Goal: Answer question/provide support

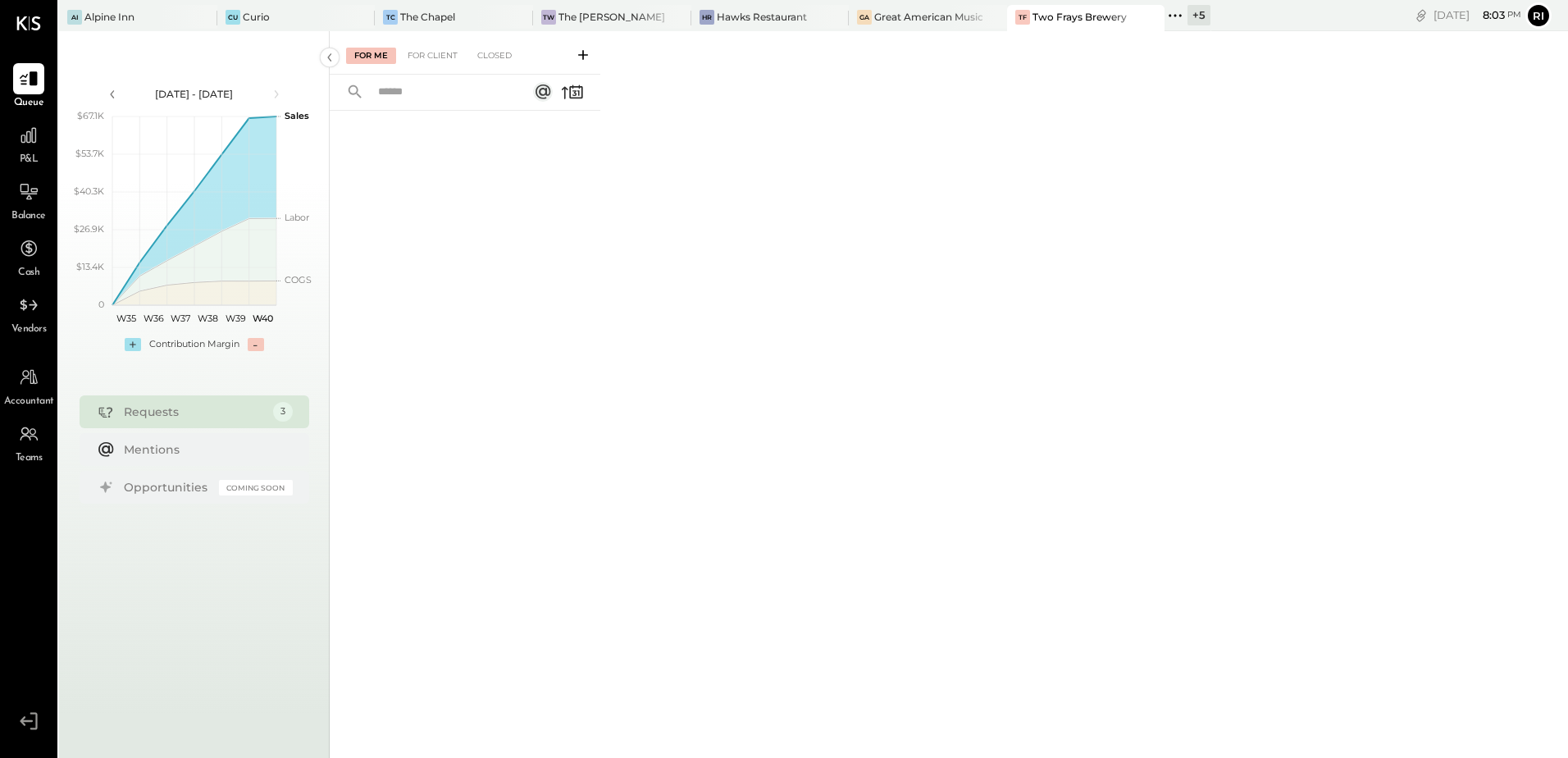
click at [29, 152] on span "P&L" at bounding box center [29, 160] width 18 height 15
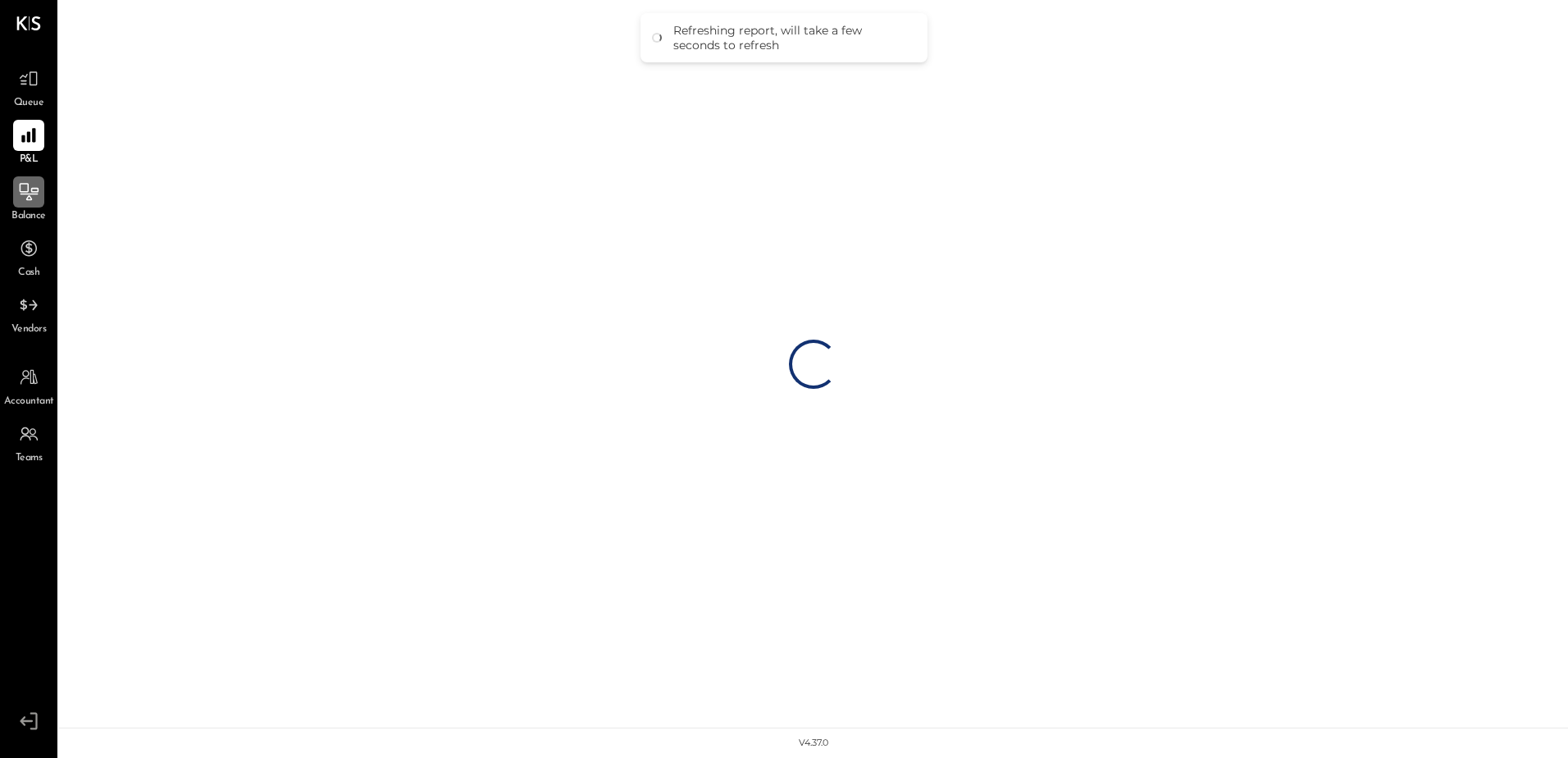
click at [33, 197] on icon at bounding box center [29, 191] width 21 height 21
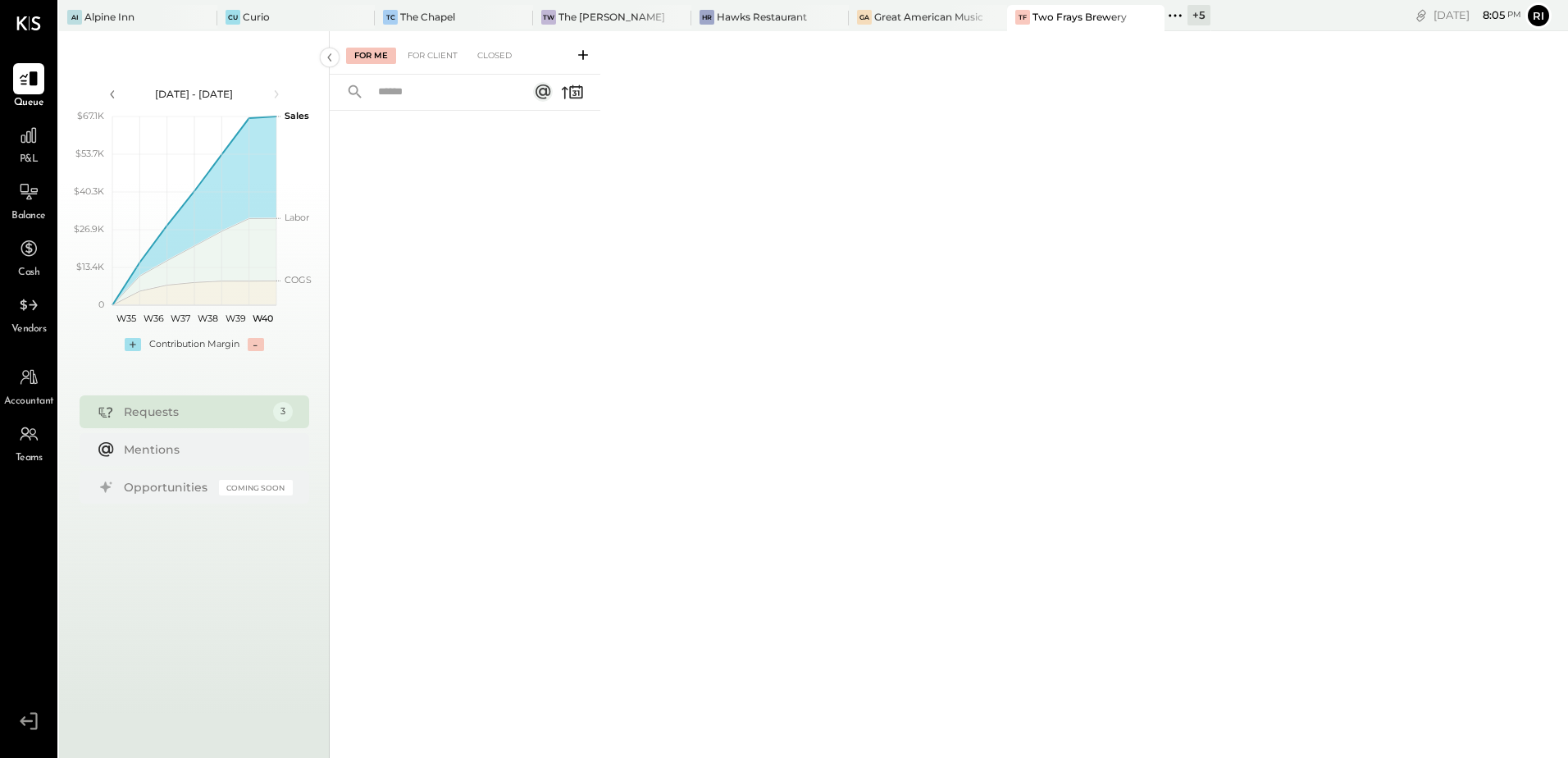
click at [30, 210] on span "Balance" at bounding box center [28, 217] width 34 height 15
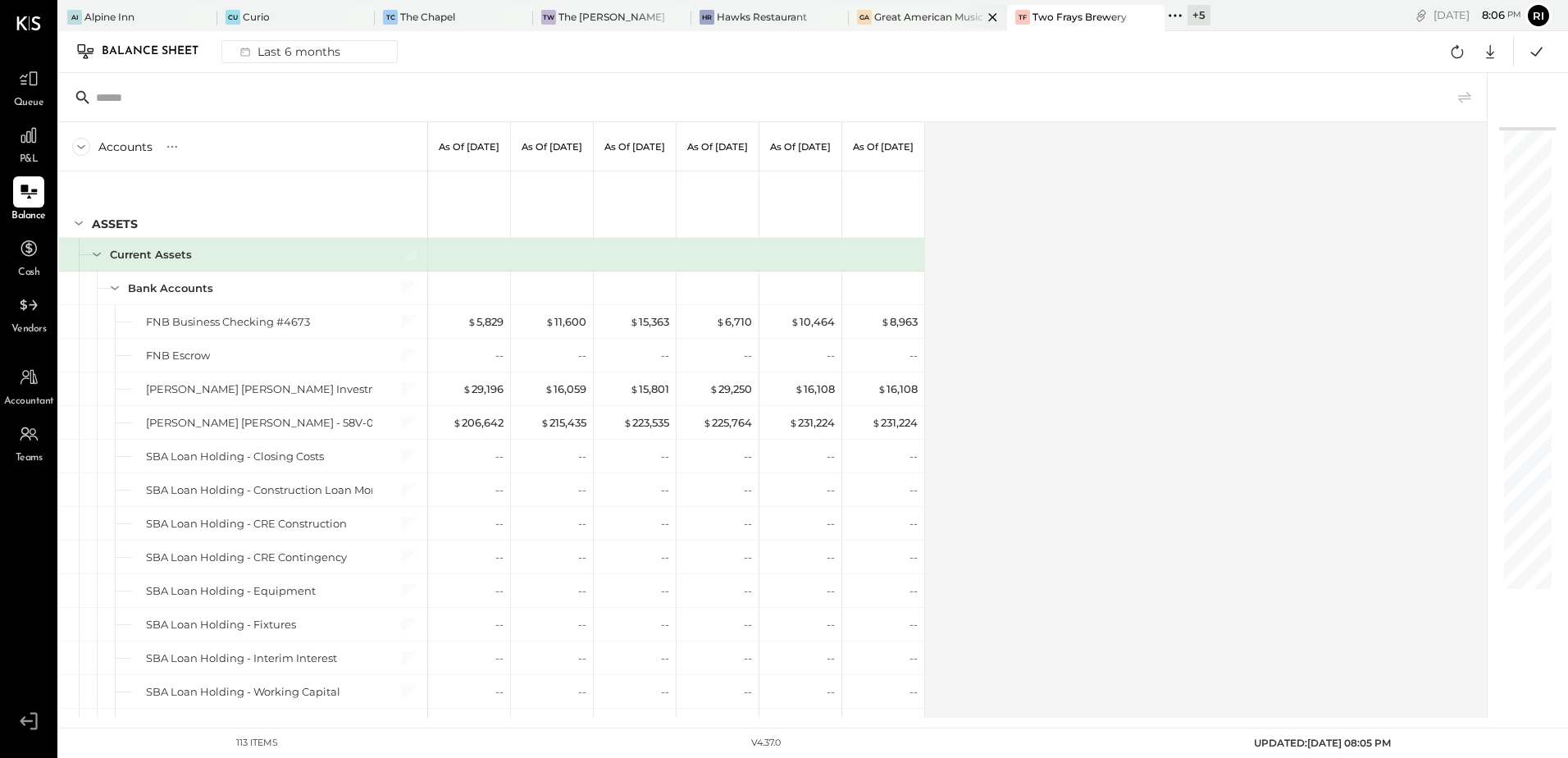
click at [897, 18] on div "Great American Music Hall" at bounding box center [928, 17] width 108 height 14
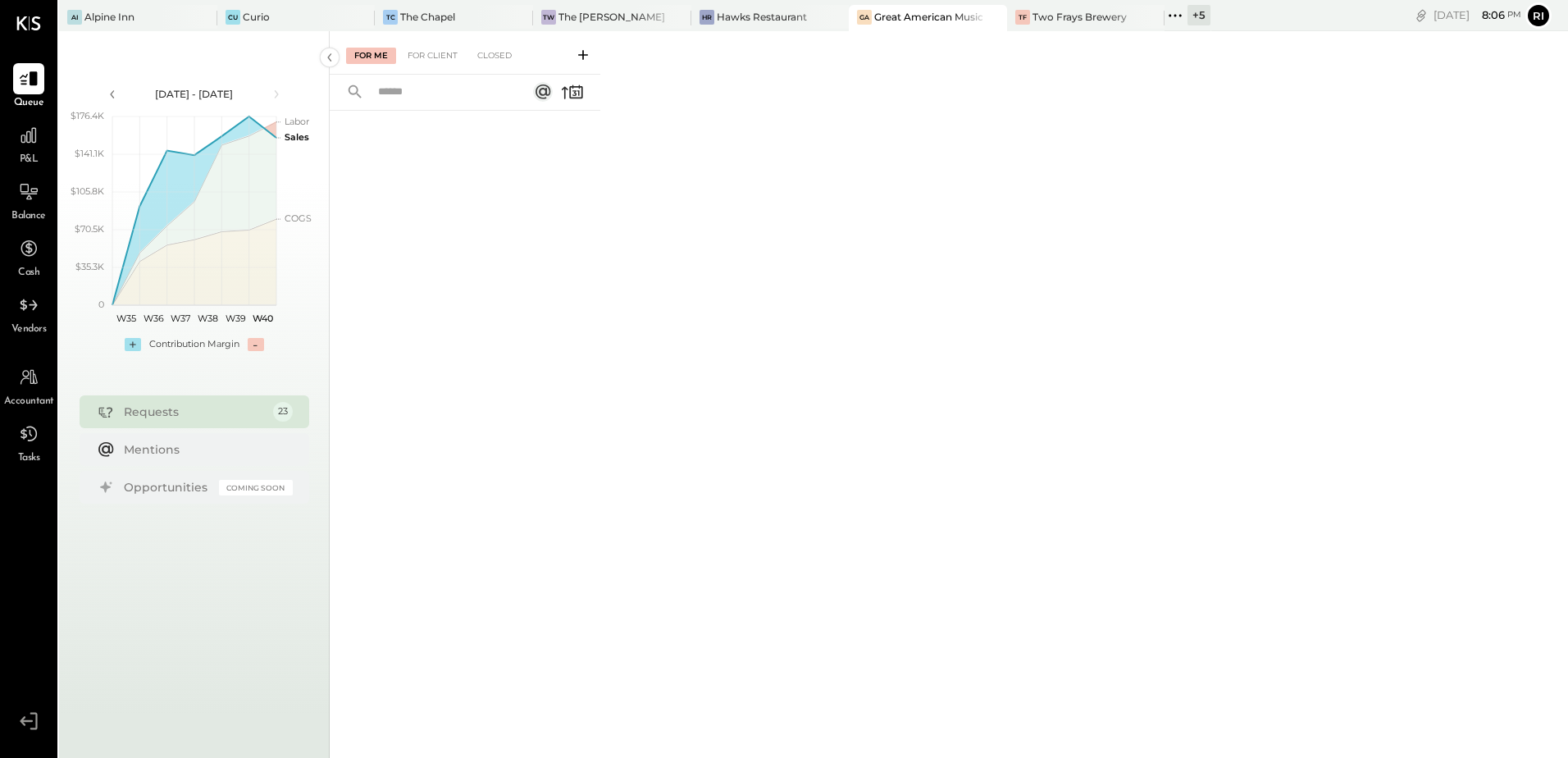
click at [1164, 18] on icon at bounding box center [1175, 15] width 21 height 21
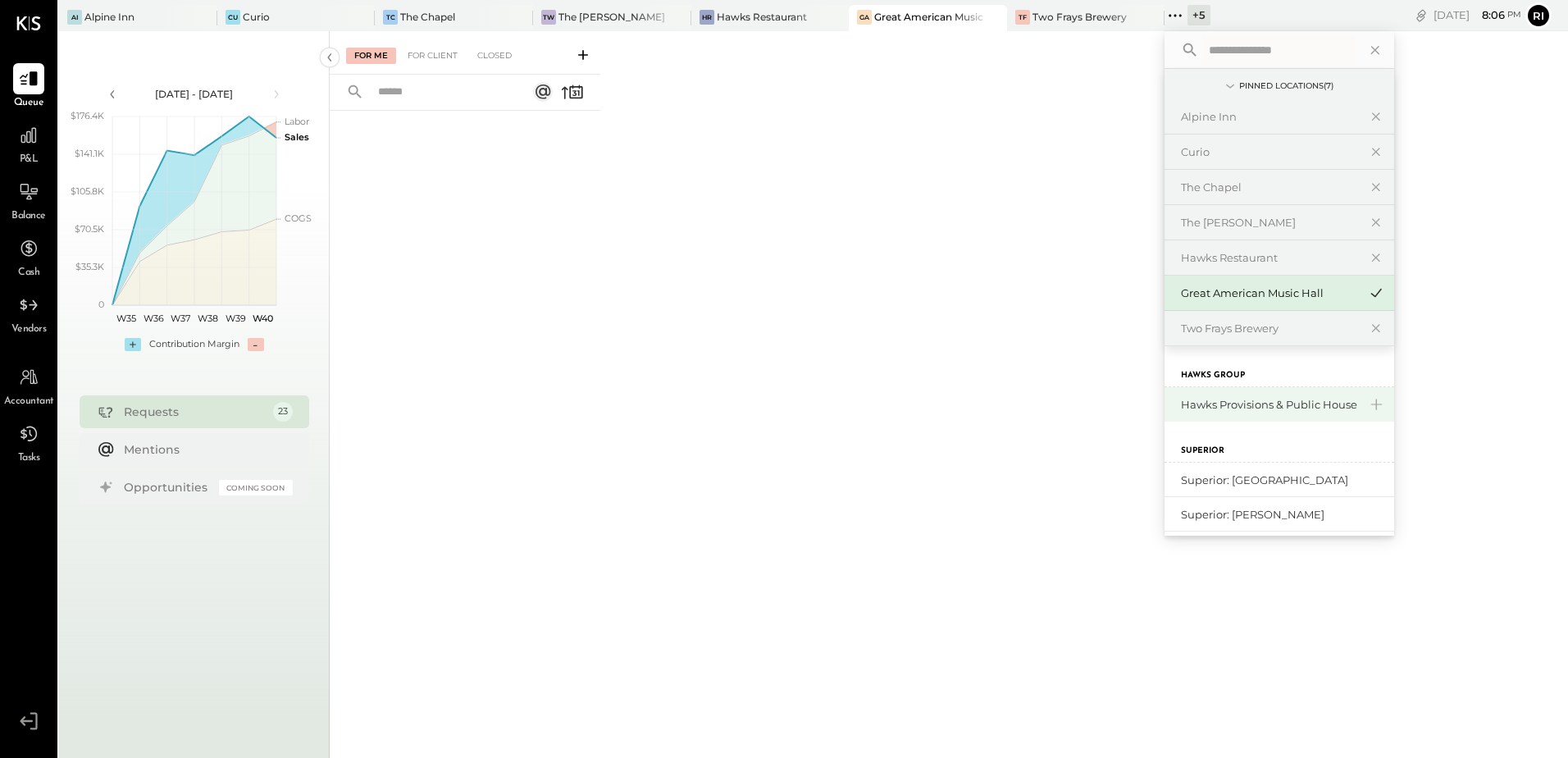
click at [1273, 400] on div "Hawks Provisions & Public House" at bounding box center [1270, 404] width 177 height 16
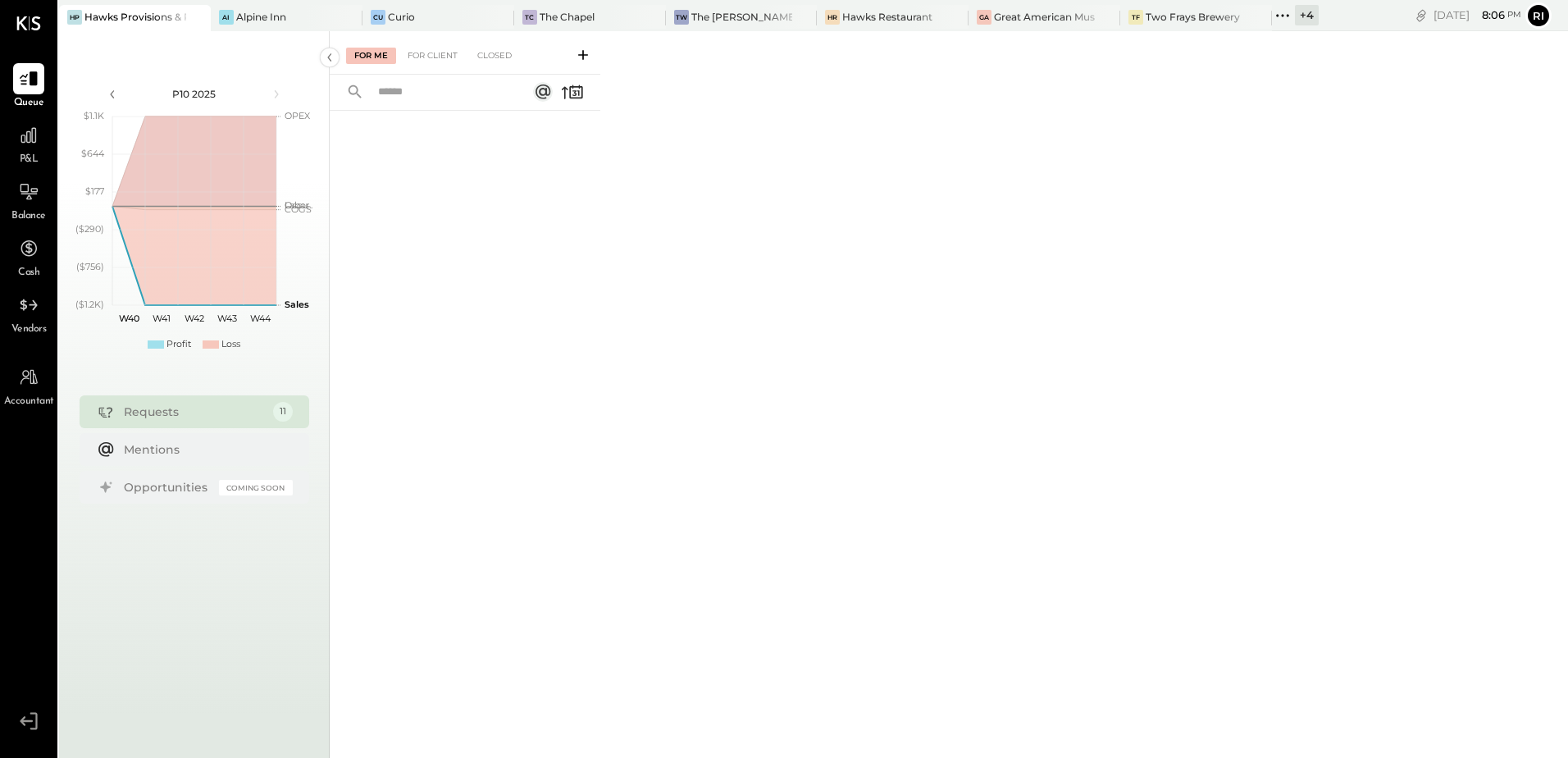
click at [30, 209] on div "Balance" at bounding box center [28, 200] width 34 height 48
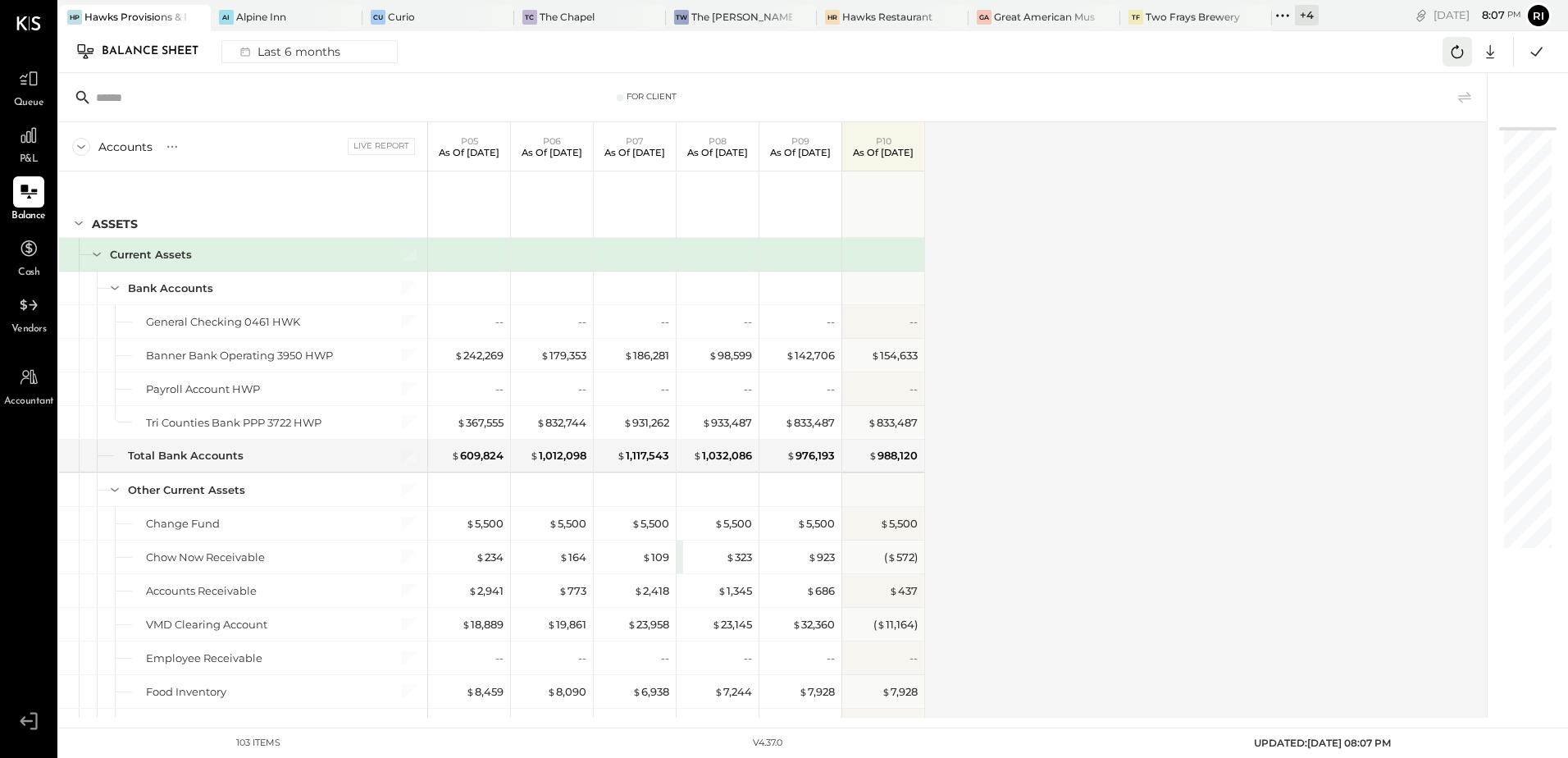
click at [1451, 60] on icon at bounding box center [1457, 51] width 21 height 21
click at [1487, 60] on icon at bounding box center [1490, 51] width 21 height 21
click at [1429, 158] on div "Excel" at bounding box center [1440, 147] width 131 height 34
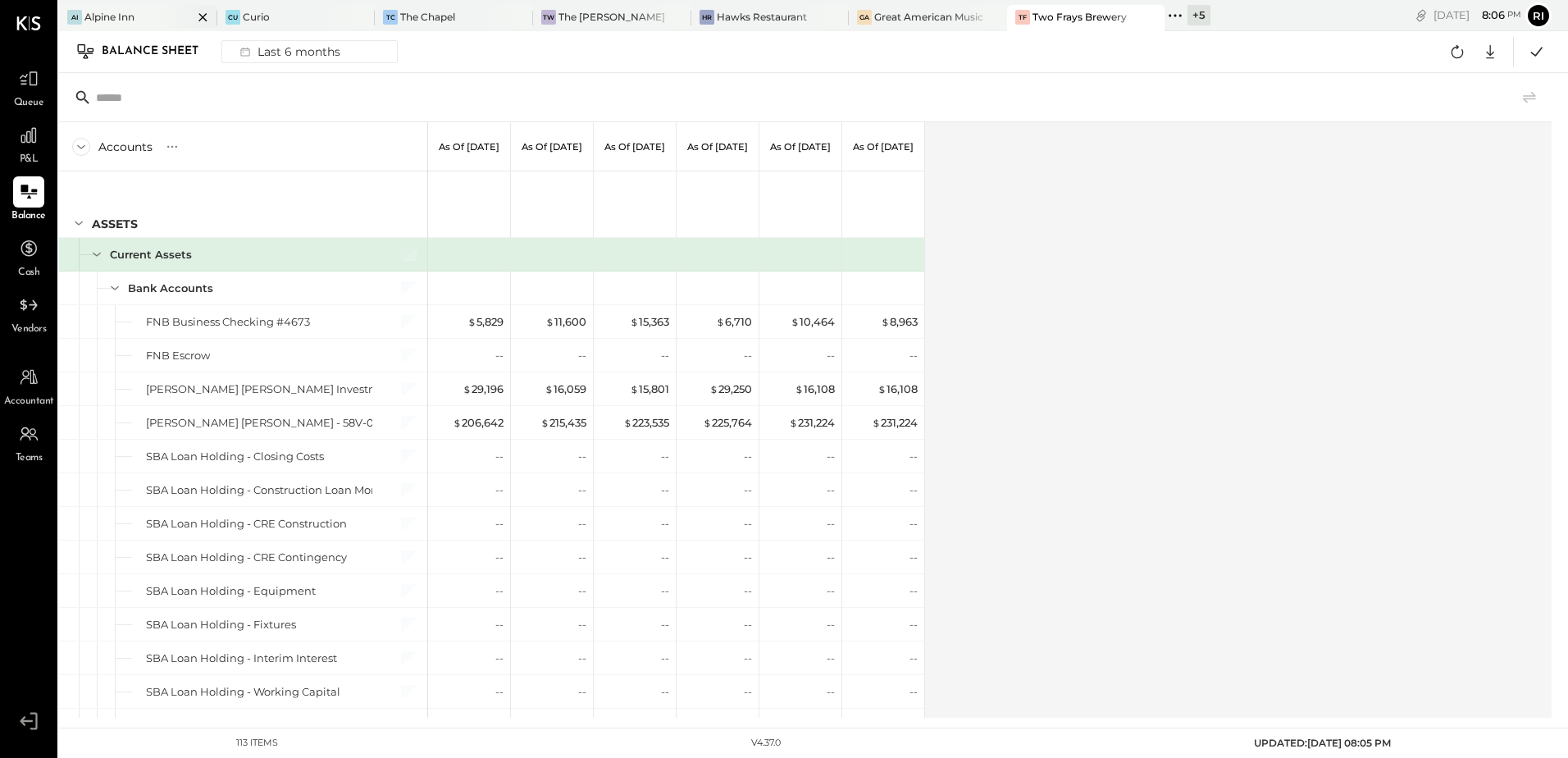
click at [113, 21] on div "Alpine Inn" at bounding box center [109, 17] width 50 height 14
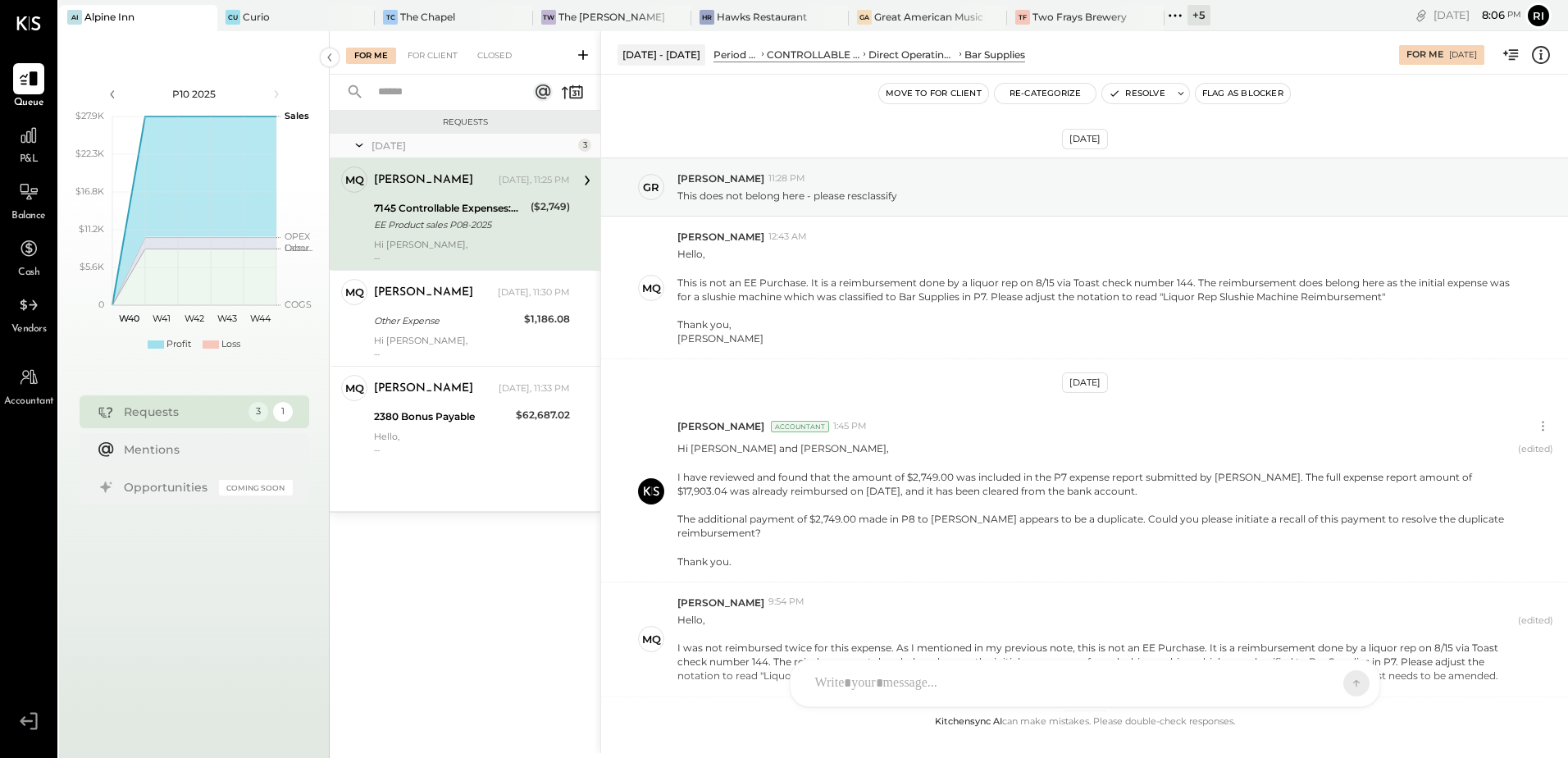
scroll to position [570, 0]
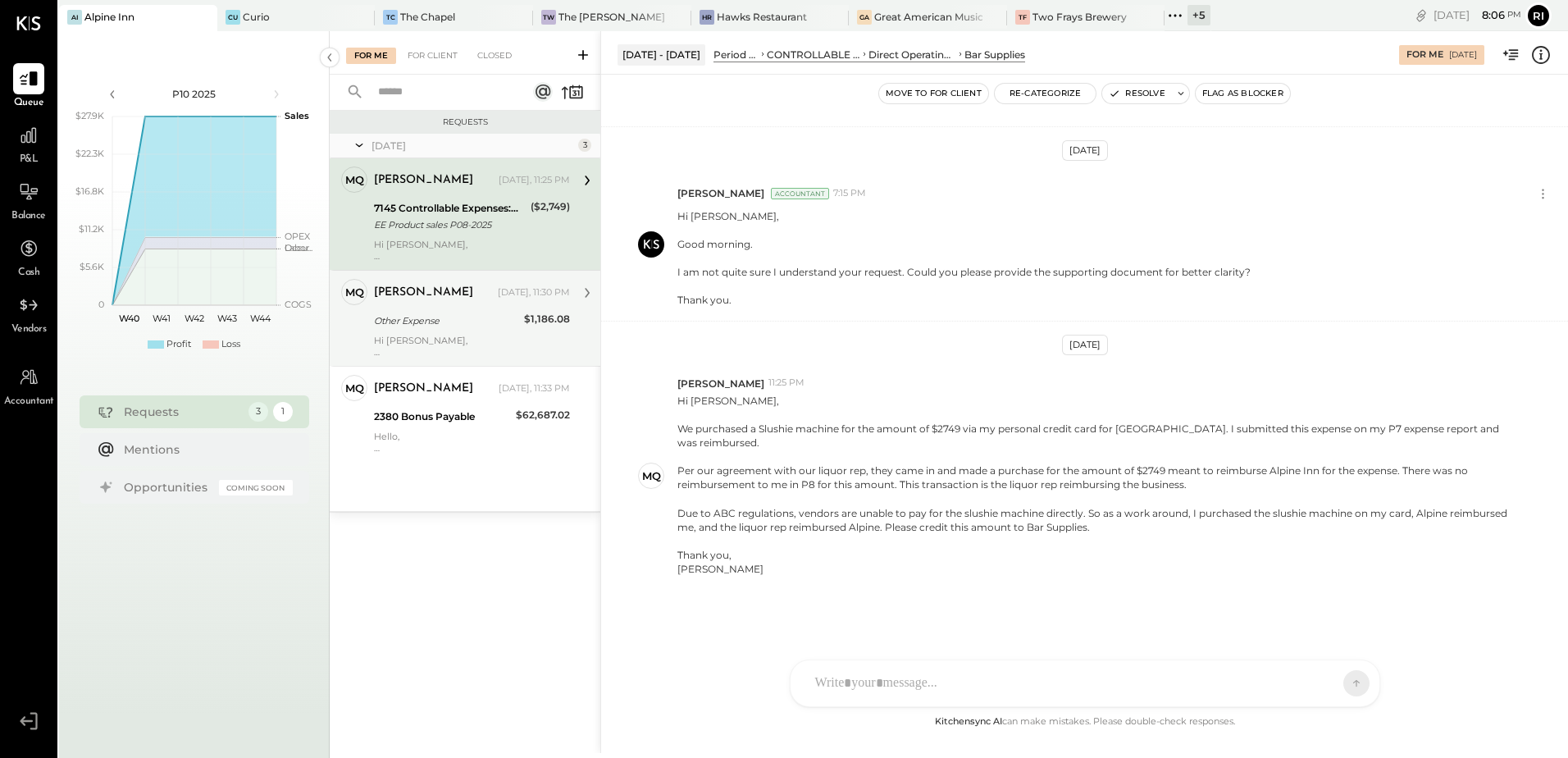
click at [437, 298] on div "[PERSON_NAME]" at bounding box center [423, 293] width 99 height 17
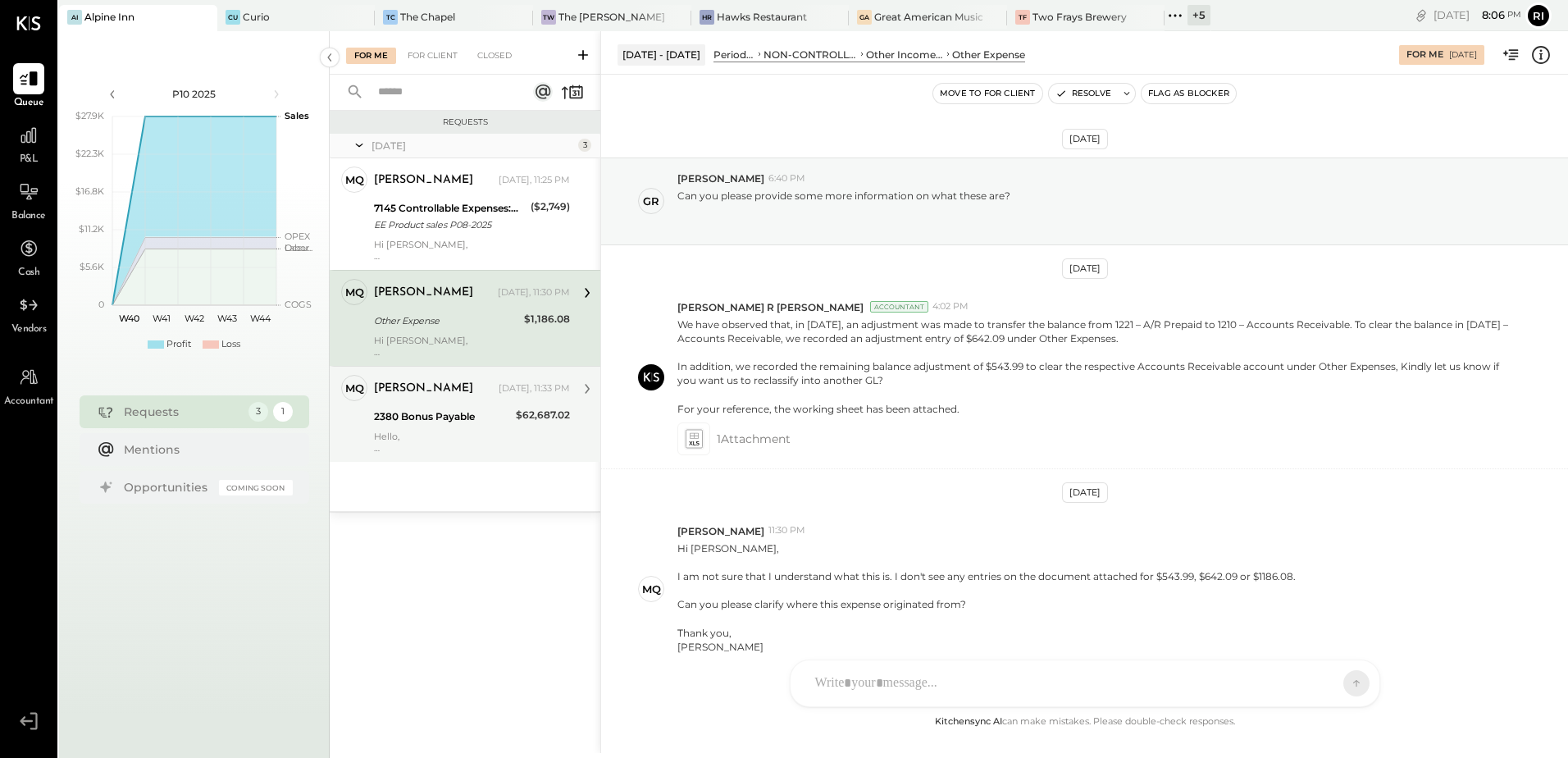
click at [497, 401] on div "[PERSON_NAME] [DATE], 11:33 PM" at bounding box center [472, 389] width 196 height 28
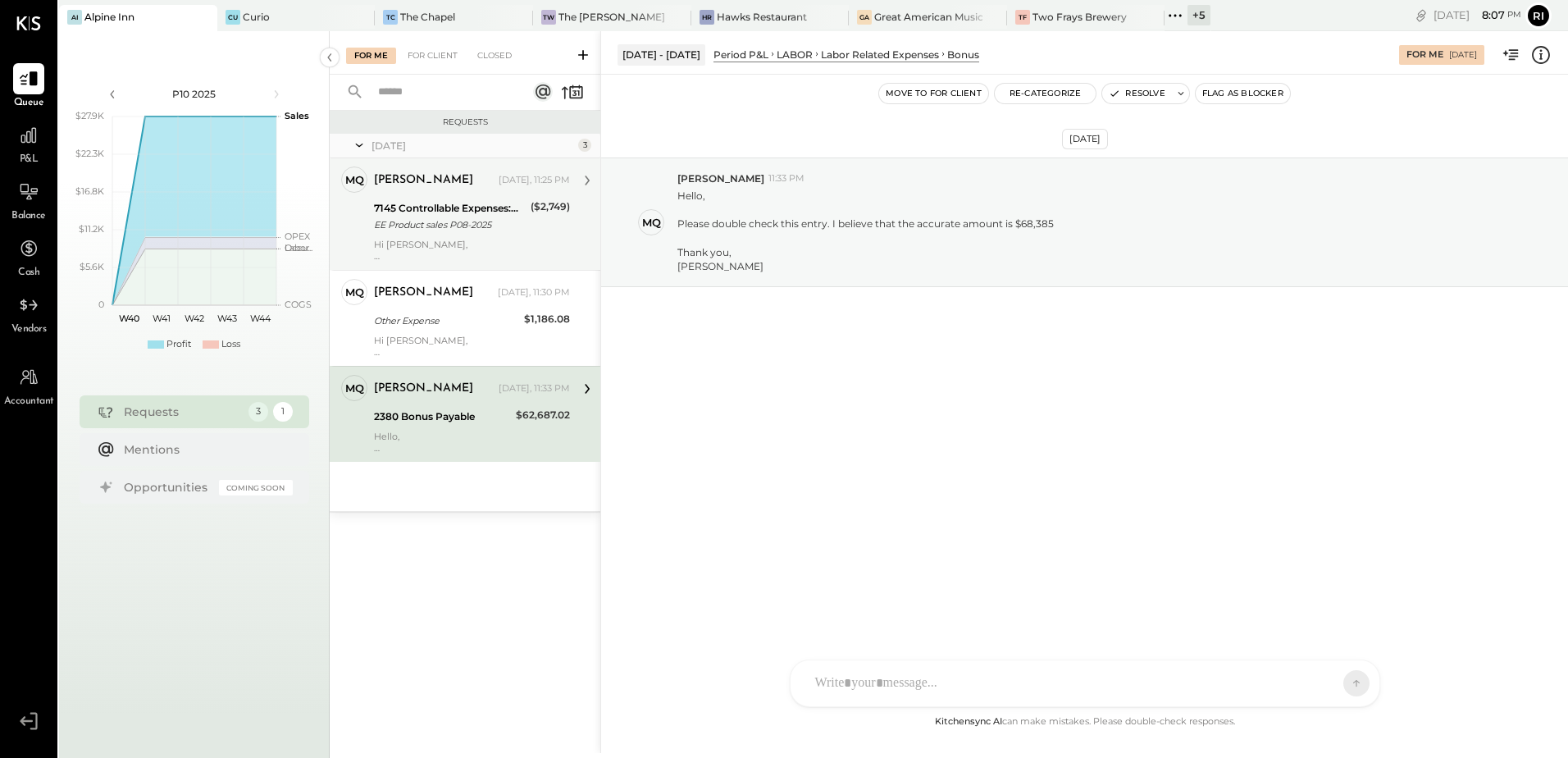
click at [539, 239] on div "Hi [PERSON_NAME], We purchased a Slushie machine for the amount of $2749 via my…" at bounding box center [472, 249] width 196 height 23
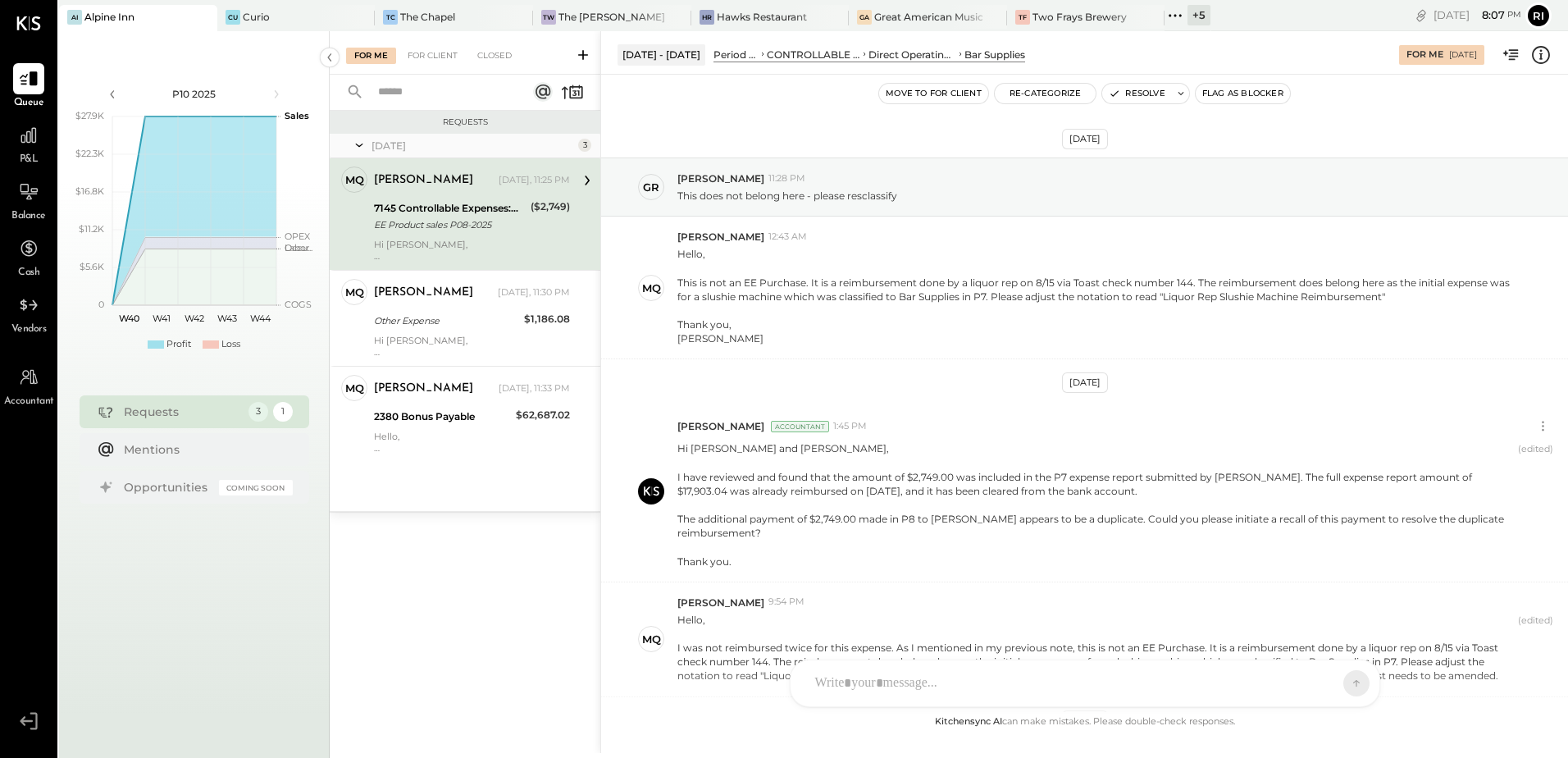
scroll to position [570, 0]
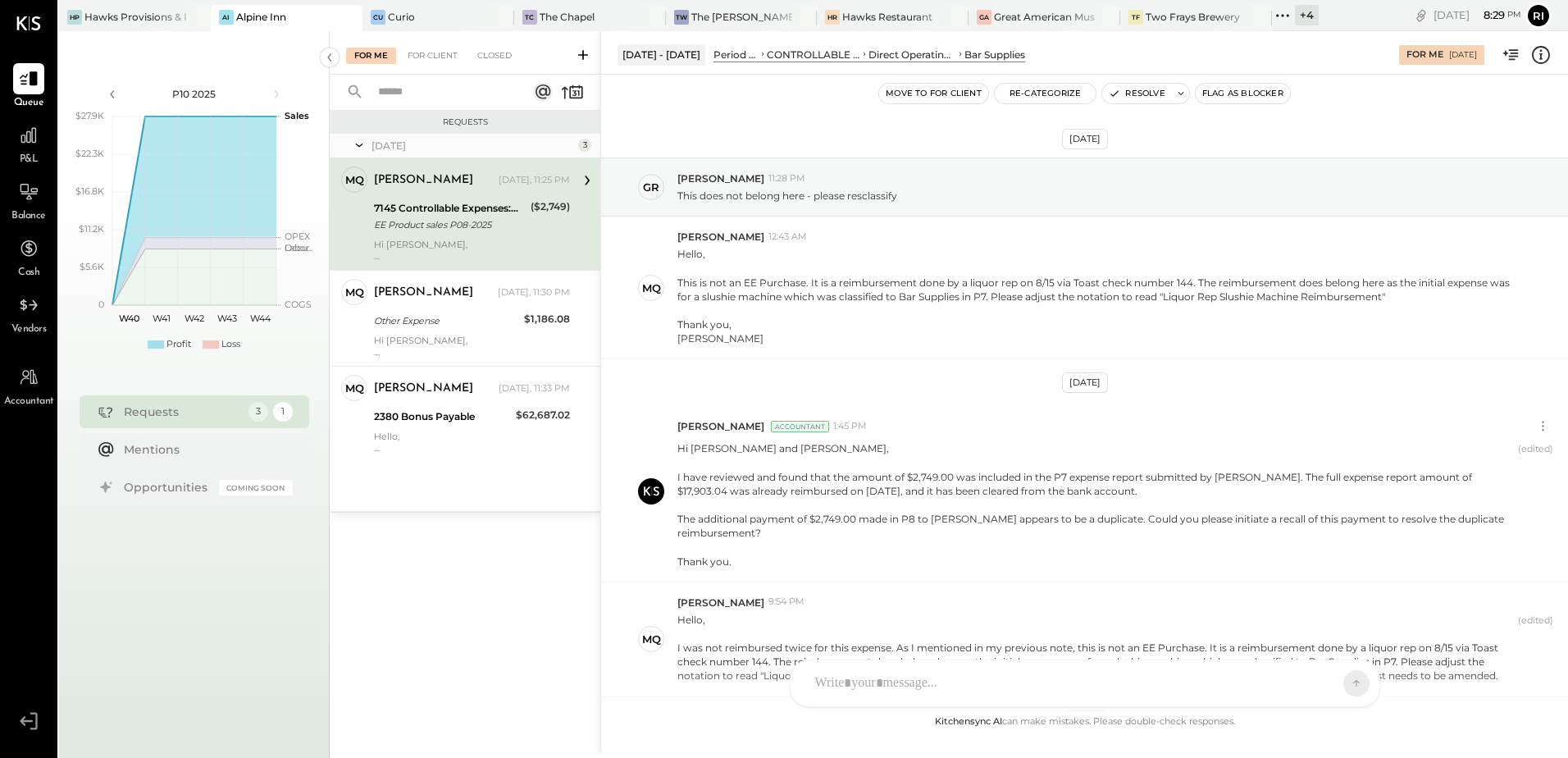
scroll to position [570, 0]
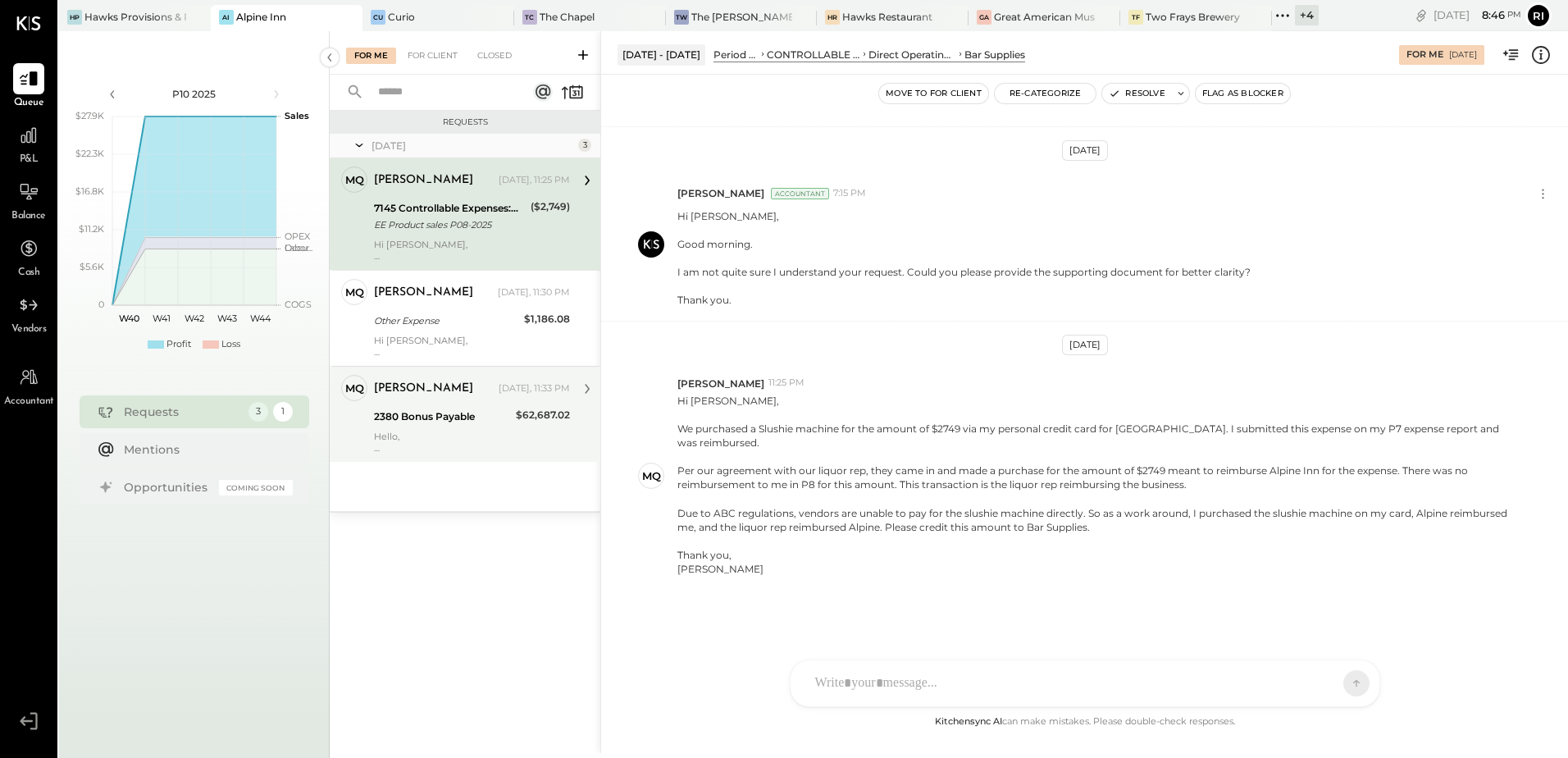
click at [424, 396] on div "[PERSON_NAME]" at bounding box center [423, 389] width 99 height 17
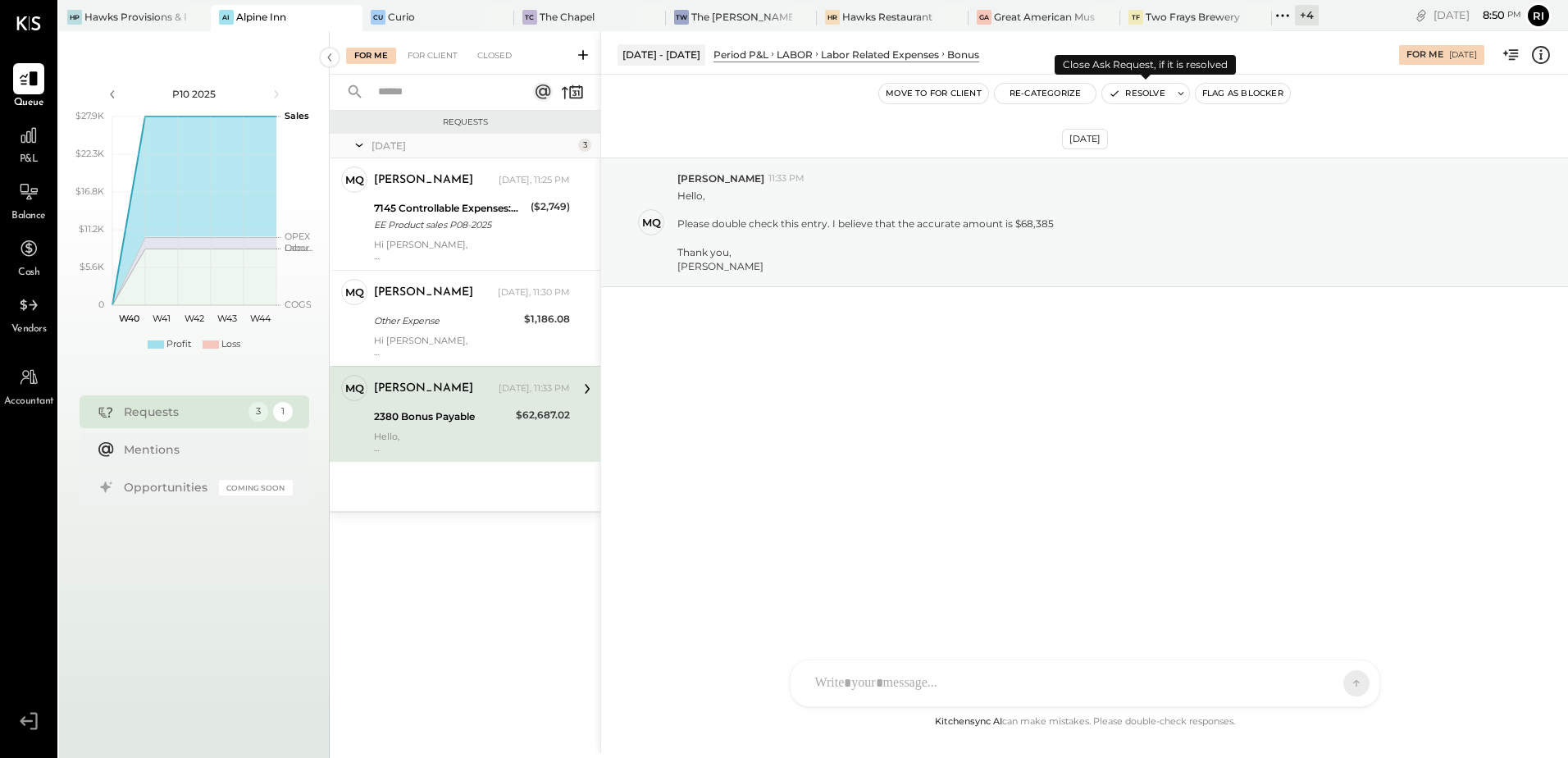
click at [1181, 94] on icon at bounding box center [1181, 93] width 6 height 4
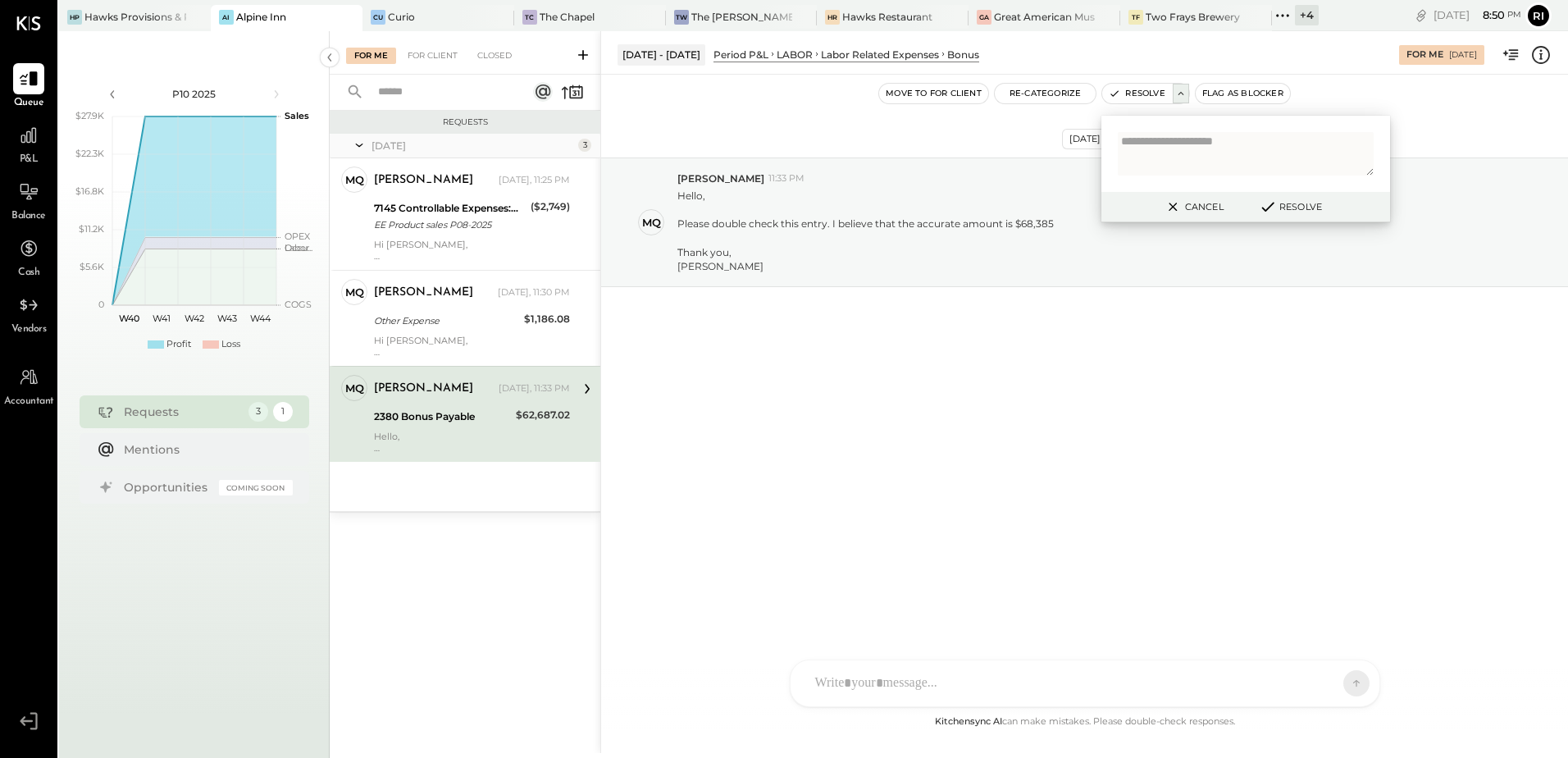
click at [1152, 155] on textarea at bounding box center [1246, 153] width 256 height 43
type textarea "**********"
click at [1309, 208] on button "Resolve" at bounding box center [1290, 206] width 74 height 19
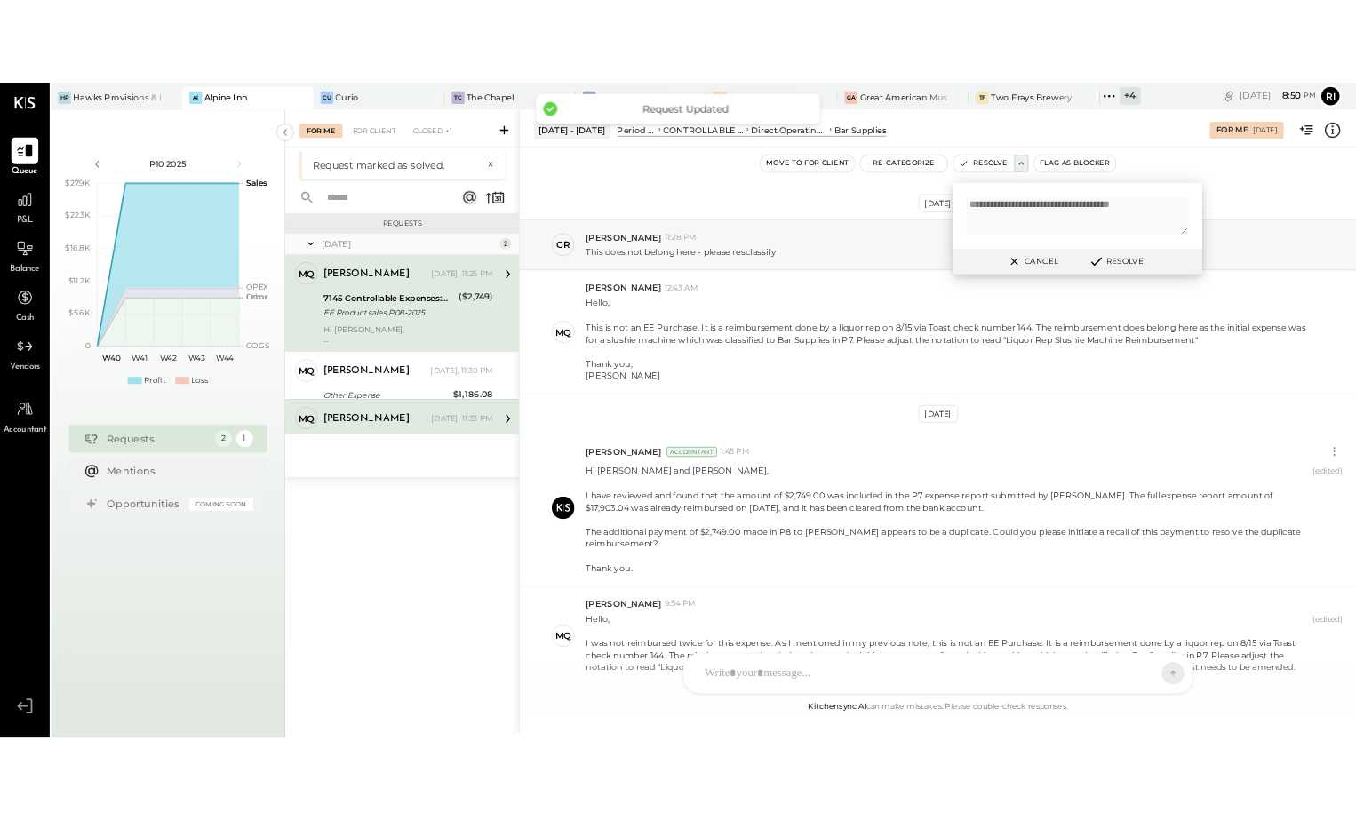
scroll to position [617, 0]
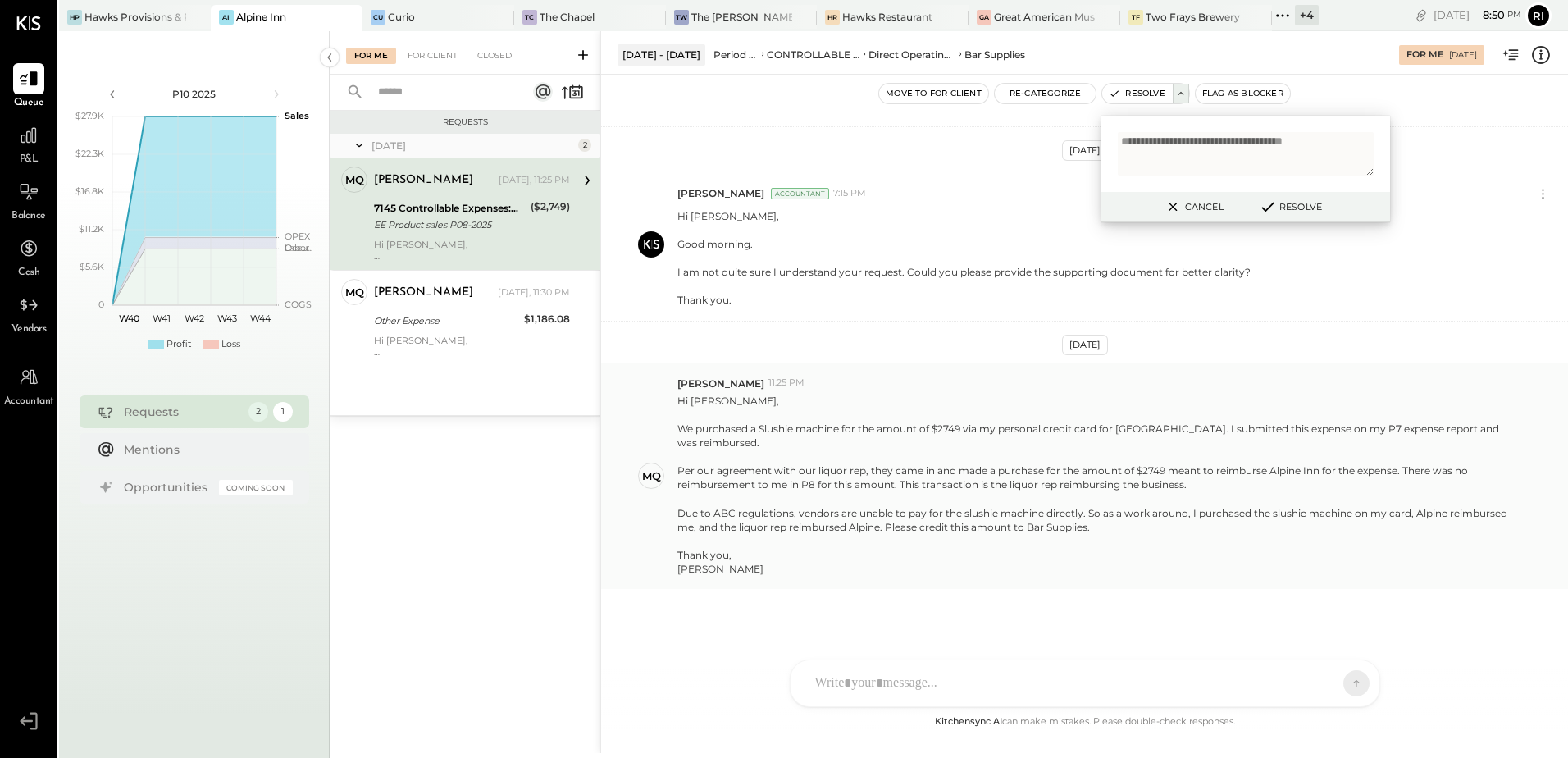
click at [1307, 576] on div "[PERSON_NAME]" at bounding box center [1094, 568] width 834 height 14
drag, startPoint x: 962, startPoint y: 511, endPoint x: 1083, endPoint y: 511, distance: 121.0
click at [1083, 511] on div "Due to ABC regulations, vendors are unable to pay for the slushie machine direc…" at bounding box center [1094, 520] width 834 height 28
copy div "slushie machine directly"
click at [1203, 207] on button "Cancel" at bounding box center [1193, 206] width 70 height 21
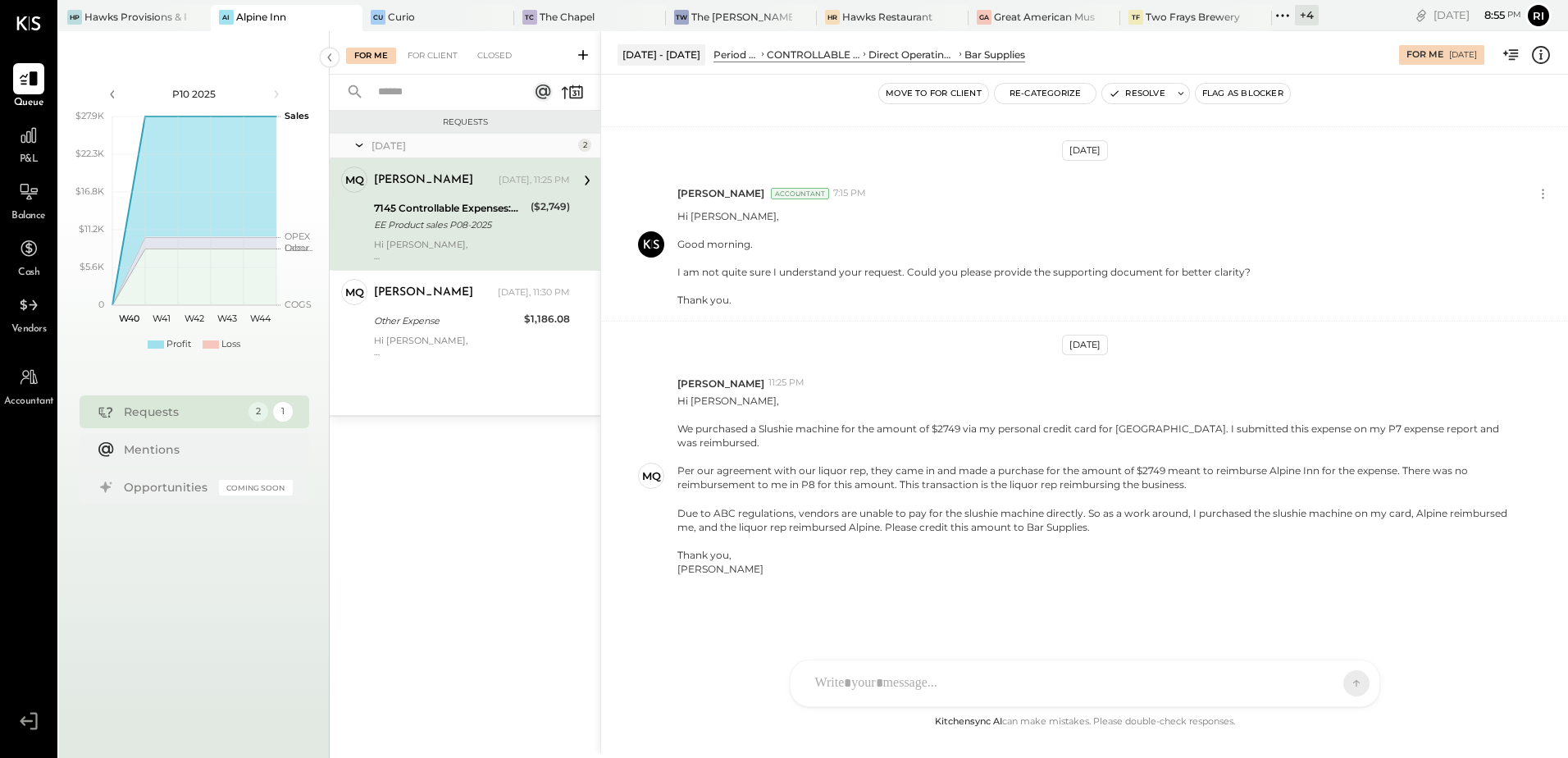
click at [1085, 613] on div "Sep 19th, 2025 gr greg 11:28 PM This does not belong here - please resclassify …" at bounding box center [1084, 414] width 967 height 596
click at [1239, 593] on div "Sep 19th, 2025 gr greg 11:28 PM This does not belong here - please resclassify …" at bounding box center [1084, 414] width 967 height 596
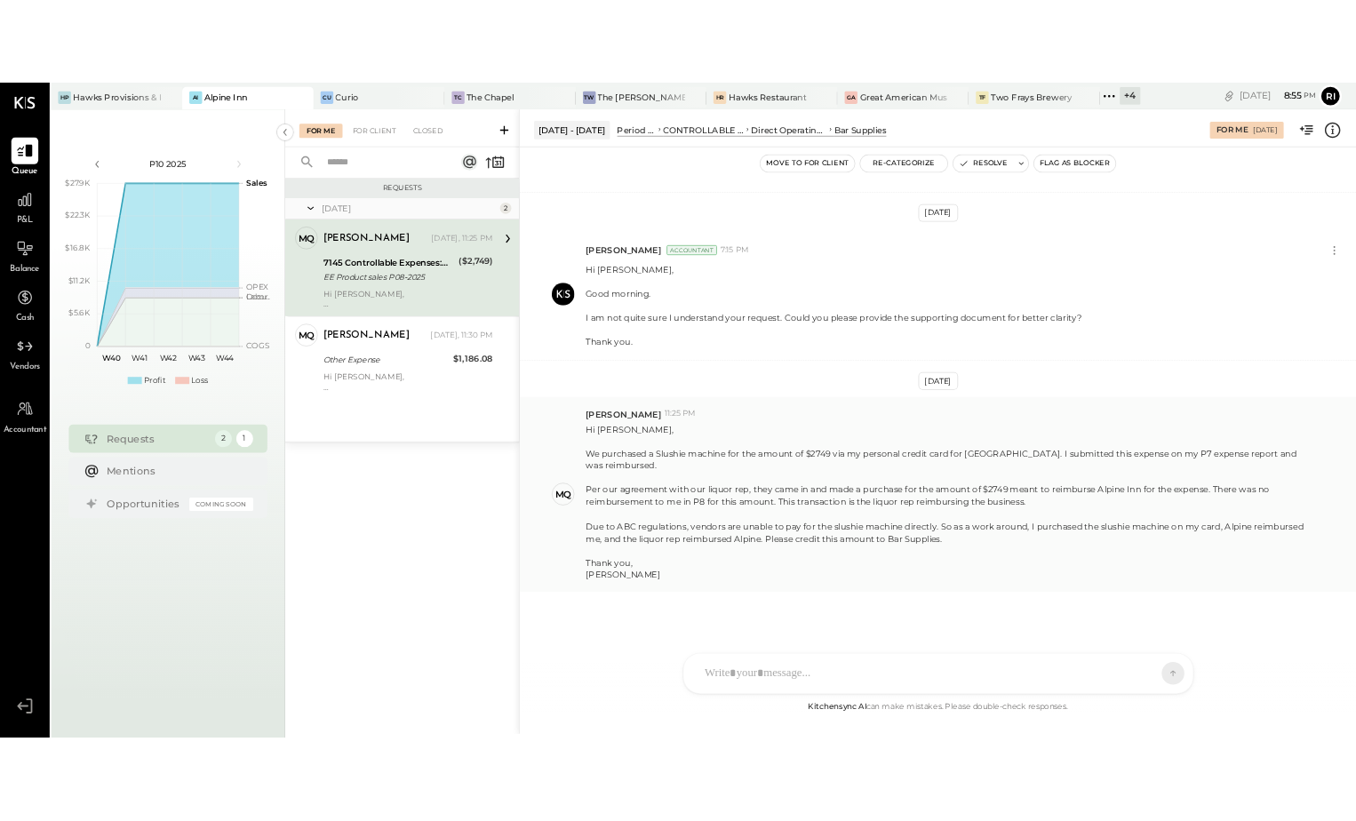
scroll to position [648, 0]
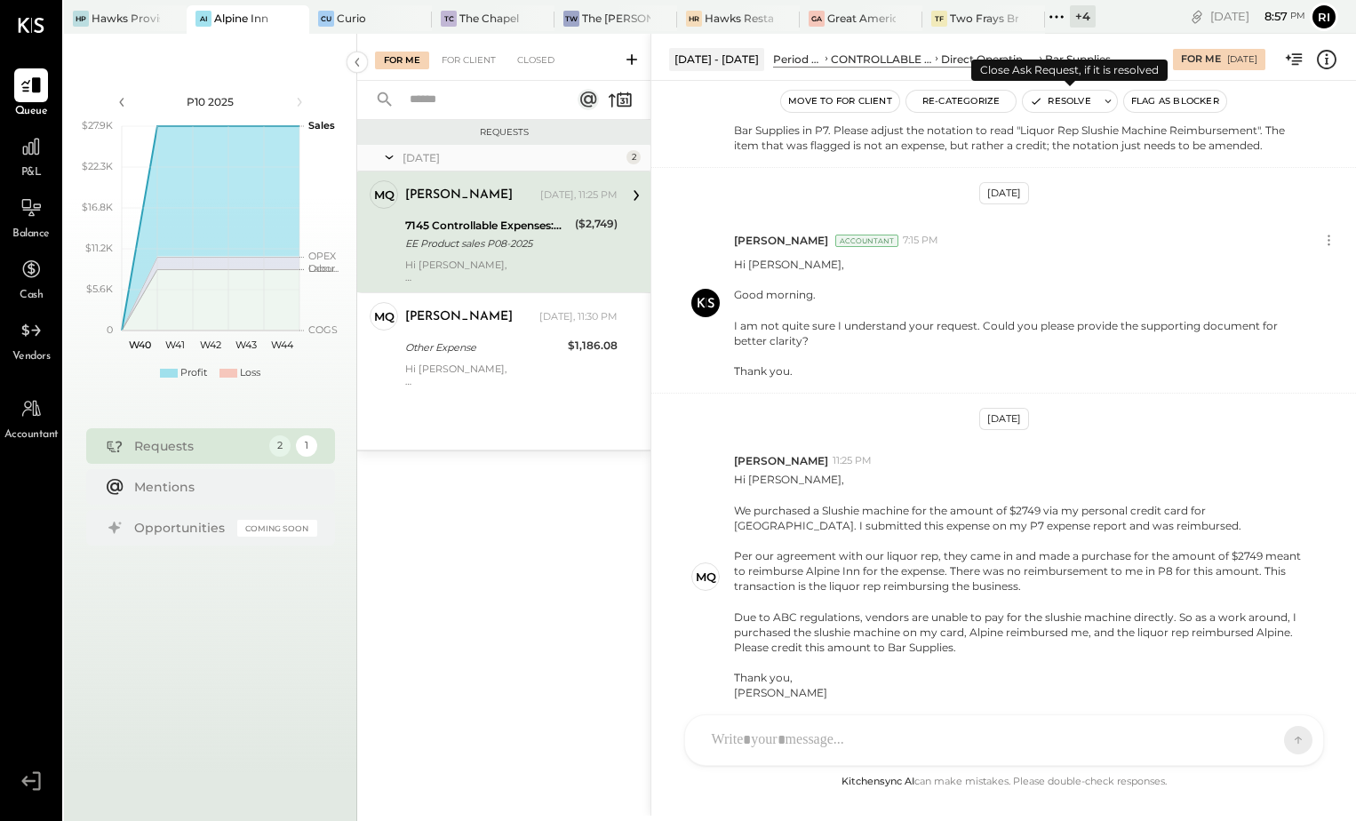
click at [1106, 106] on icon at bounding box center [1107, 101] width 12 height 12
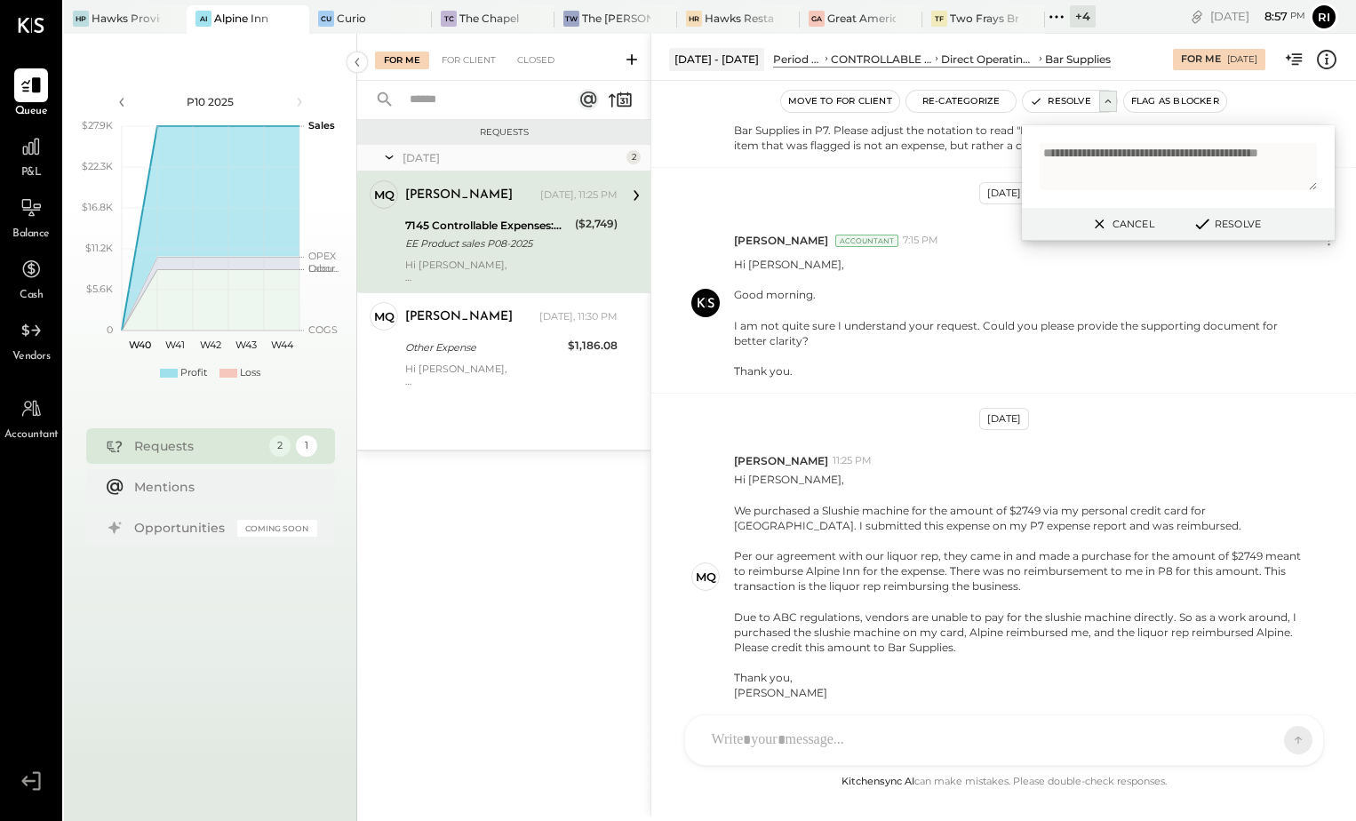
type textarea "**********"
click at [1219, 224] on button "Resolve" at bounding box center [1226, 223] width 80 height 21
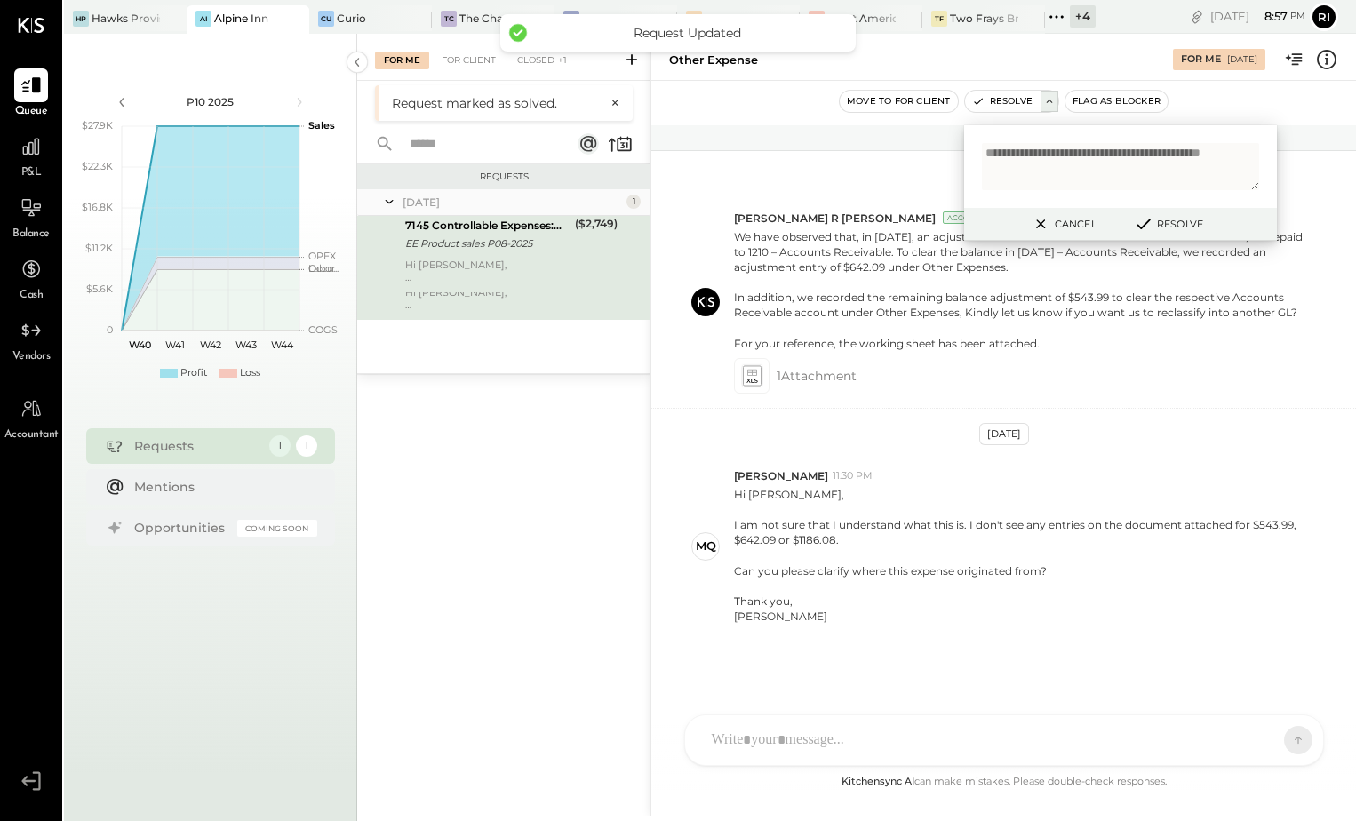
scroll to position [115, 0]
click at [473, 259] on div "Other Expense" at bounding box center [483, 269] width 157 height 21
click at [1070, 610] on div "[PERSON_NAME]" at bounding box center [1022, 615] width 577 height 15
click at [1078, 231] on button "Cancel" at bounding box center [1062, 223] width 76 height 23
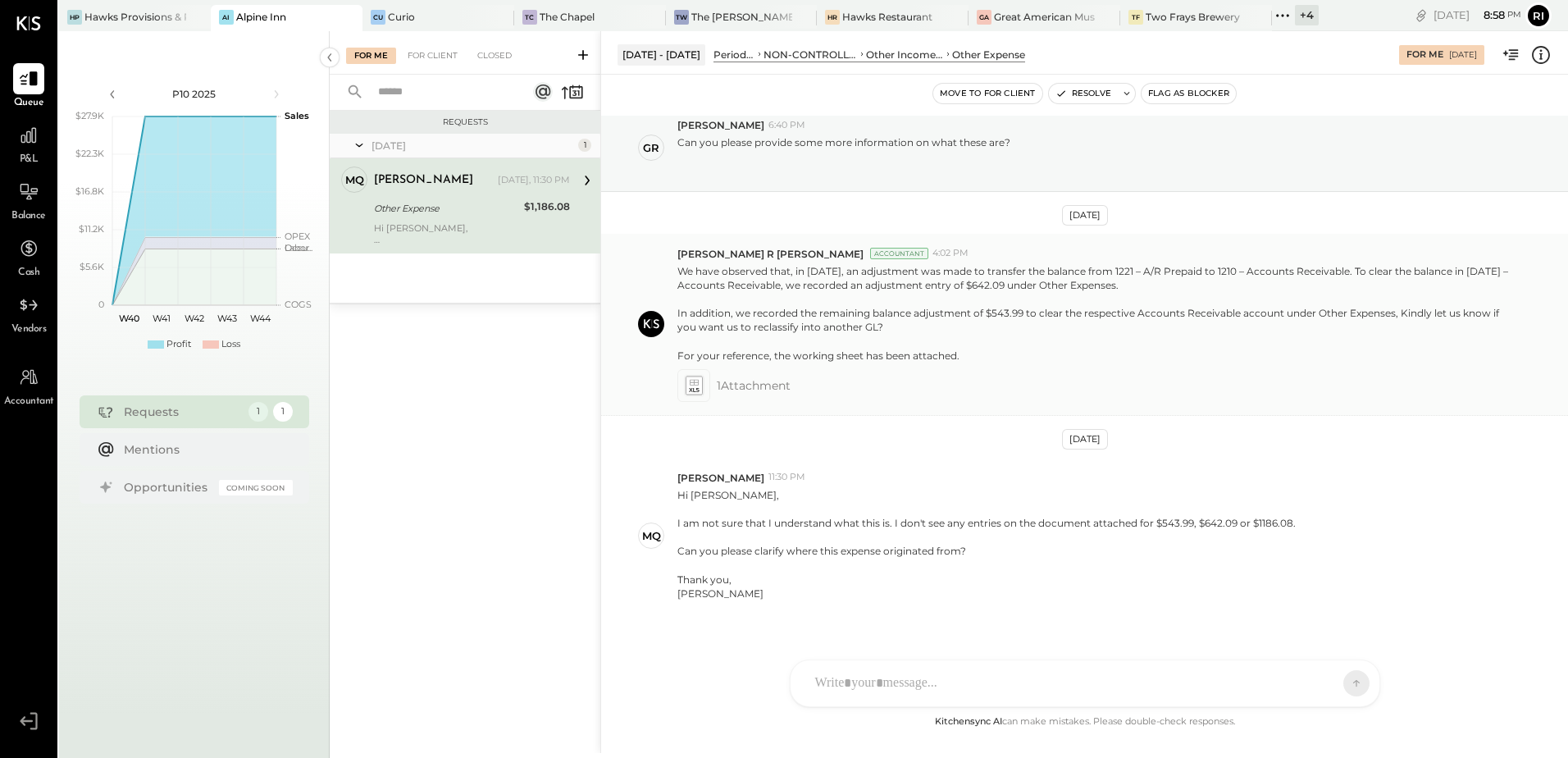
scroll to position [78, 0]
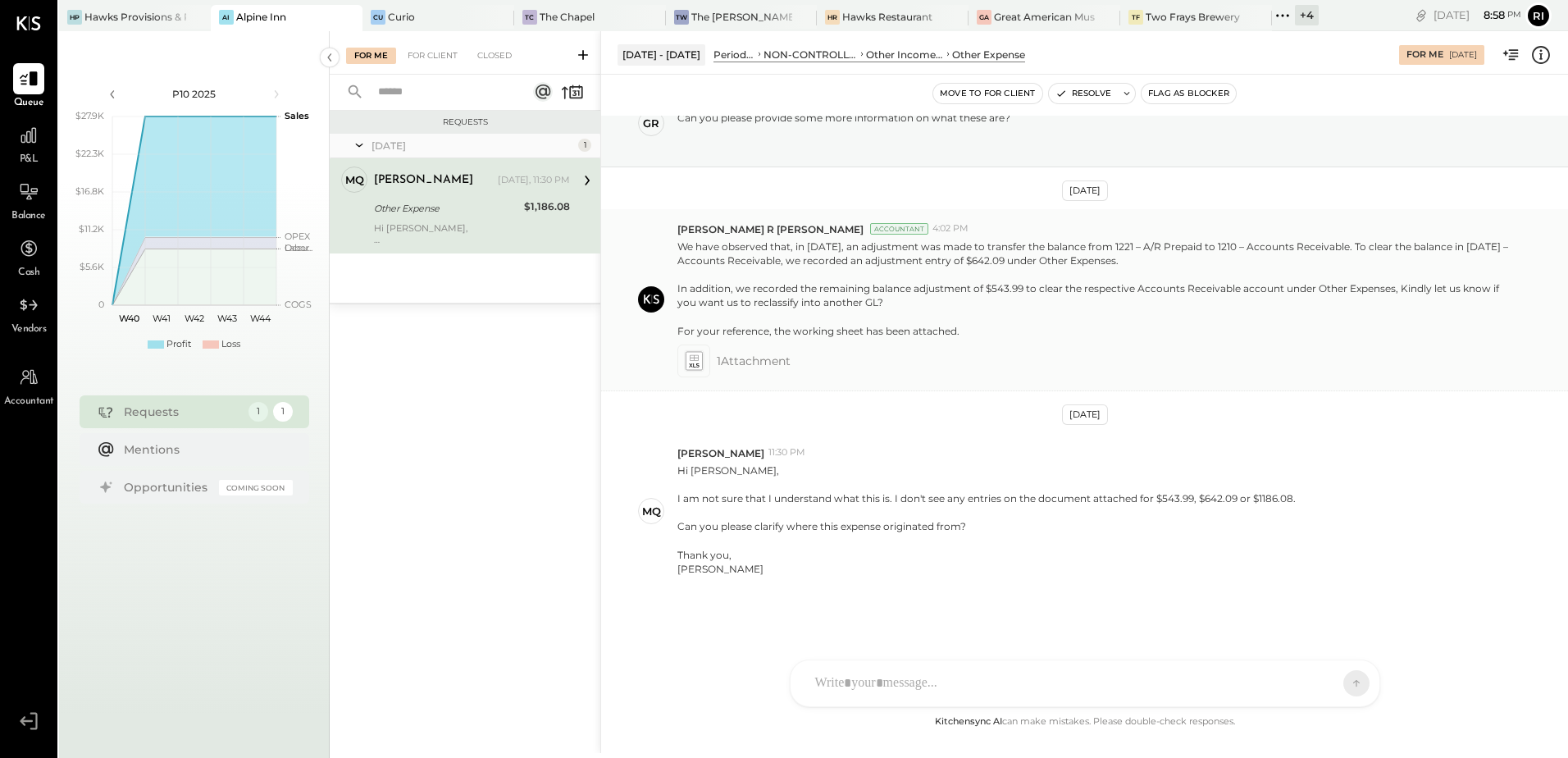
click at [695, 359] on icon at bounding box center [694, 360] width 18 height 18
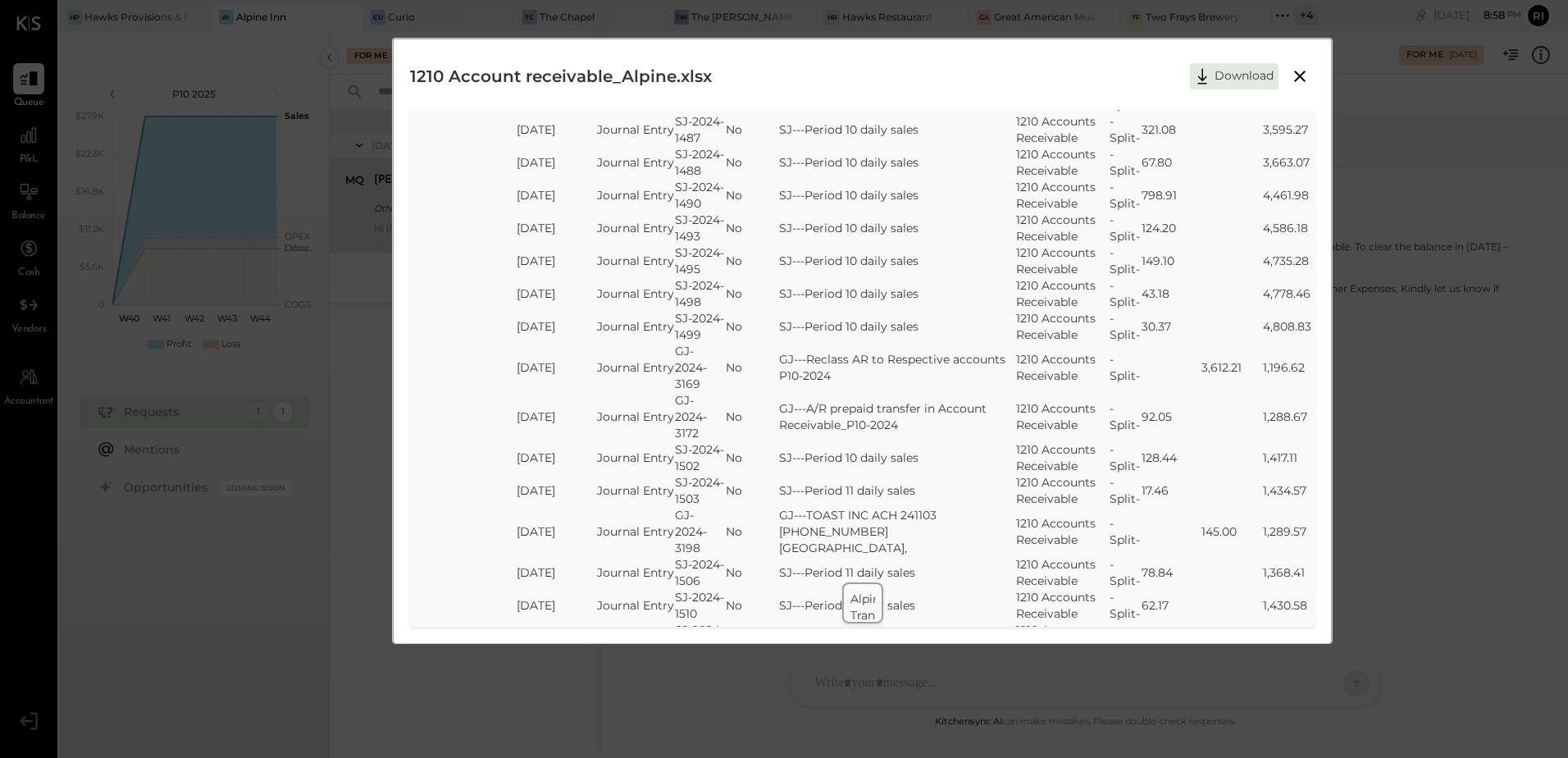
scroll to position [5312, 0]
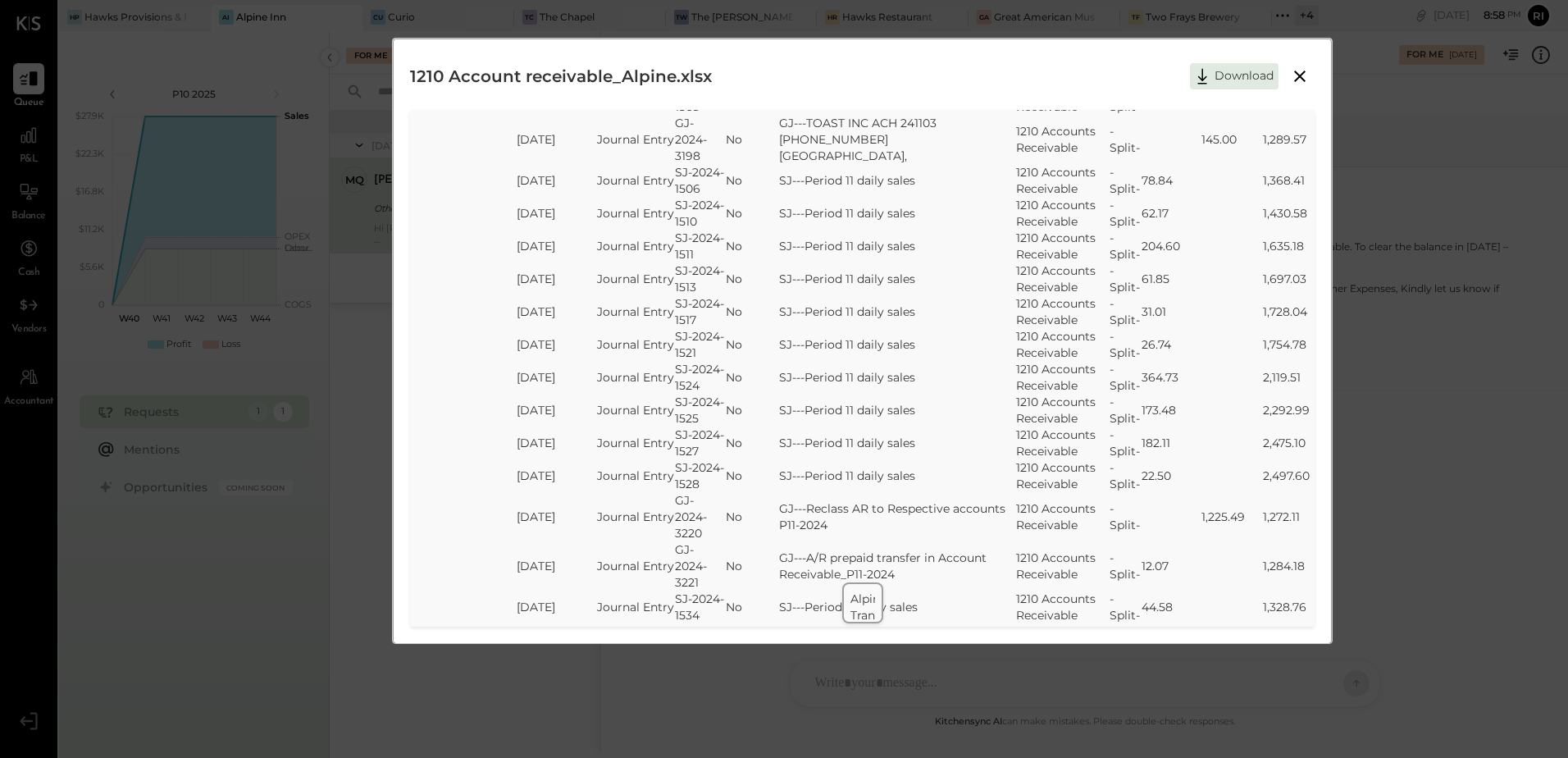
click at [1301, 78] on icon at bounding box center [1300, 76] width 11 height 11
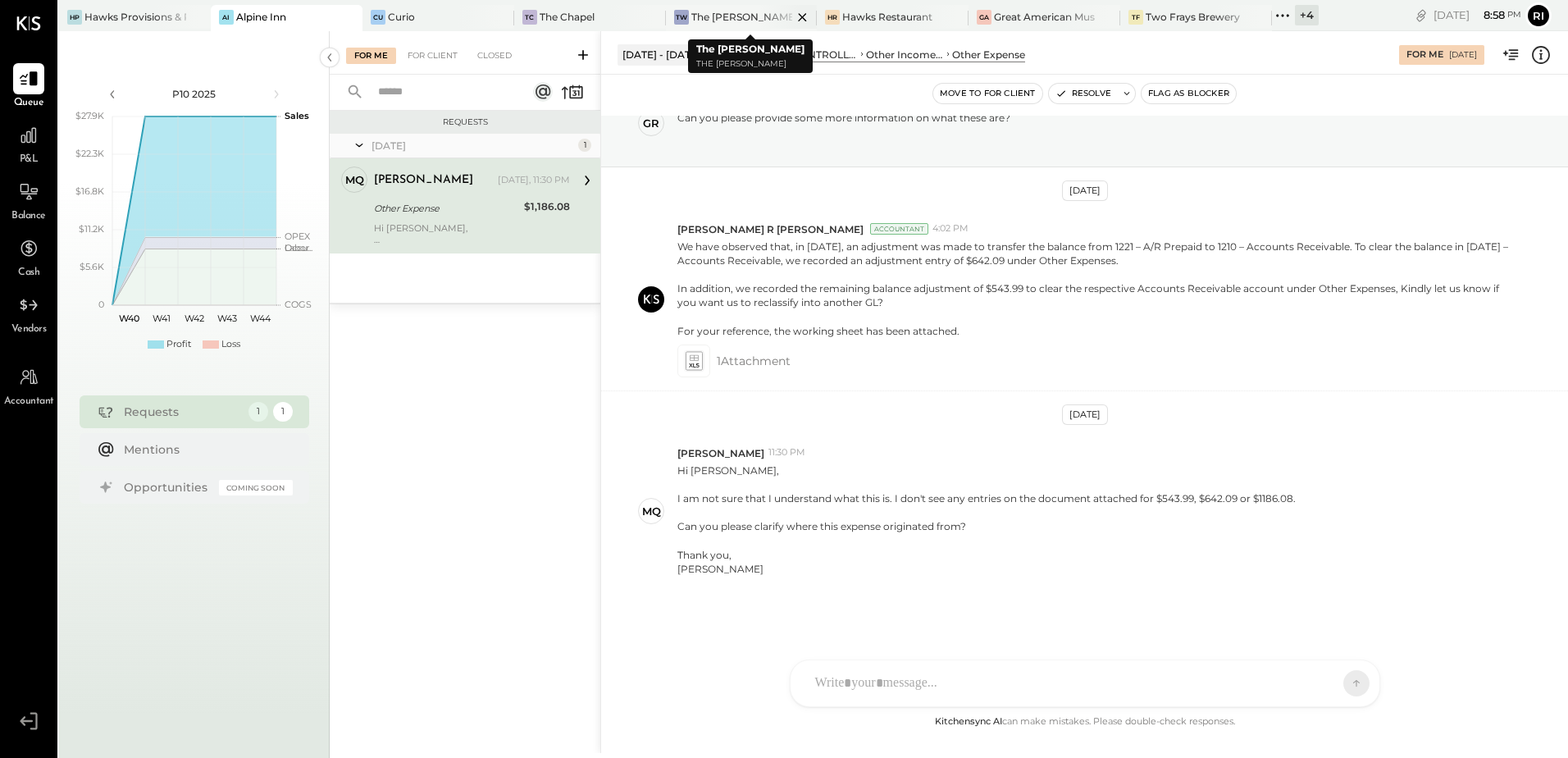
click at [731, 17] on div "TW The Wilkes" at bounding box center [730, 18] width 127 height 15
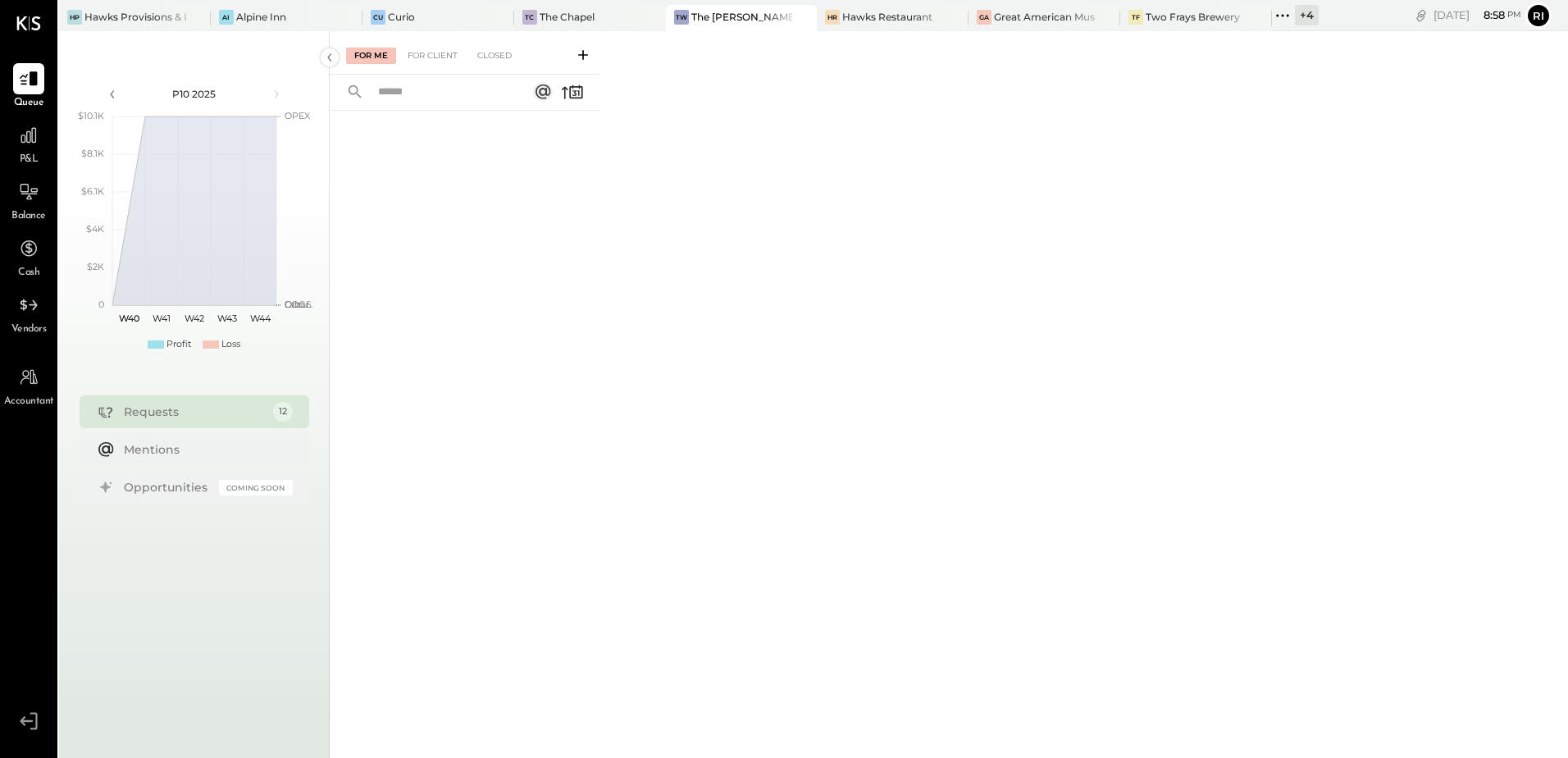
click at [1272, 14] on icon at bounding box center [1283, 15] width 21 height 21
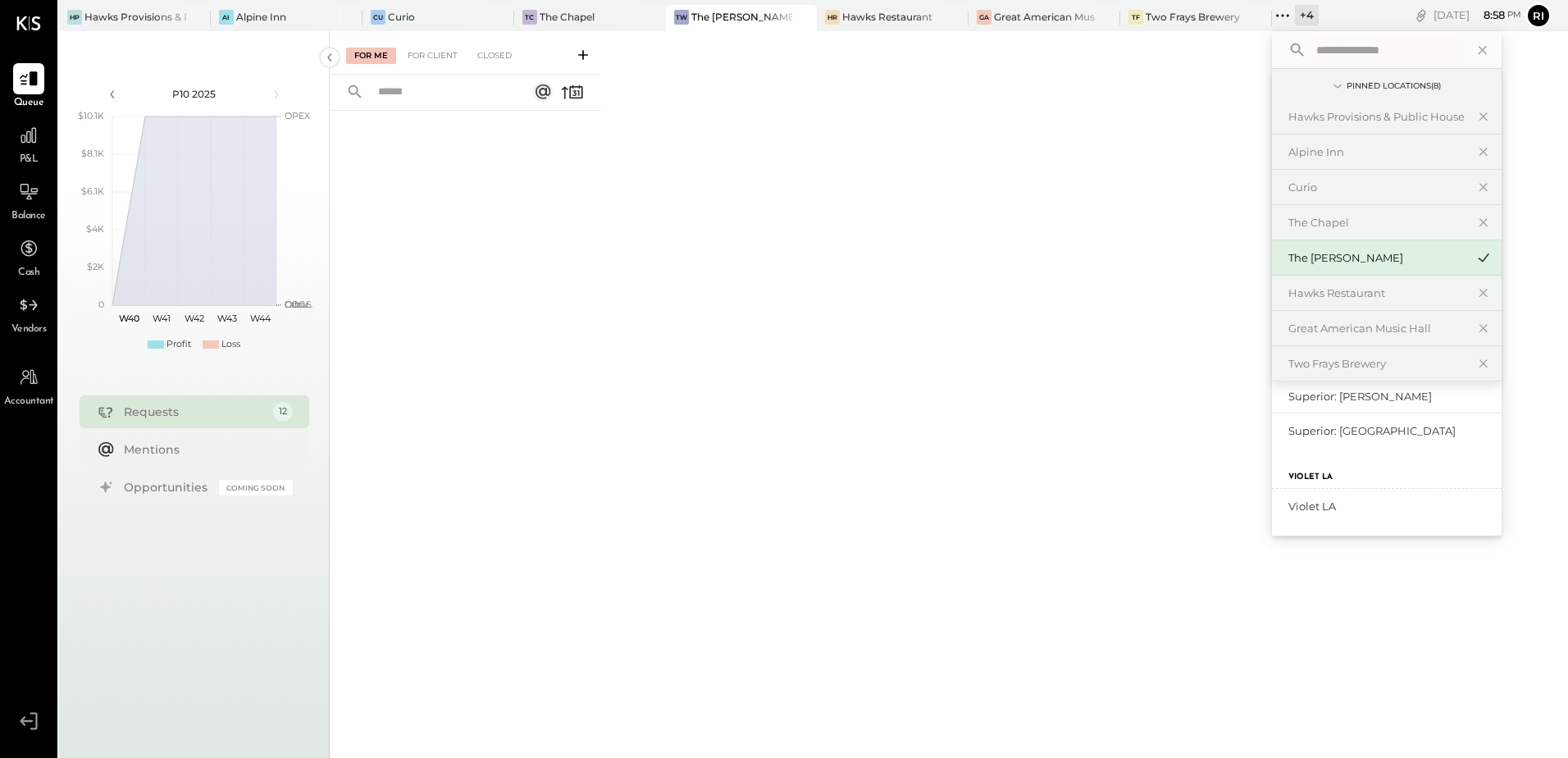
scroll to position [78, 0]
click at [1318, 503] on div "Violet LA" at bounding box center [1378, 506] width 177 height 16
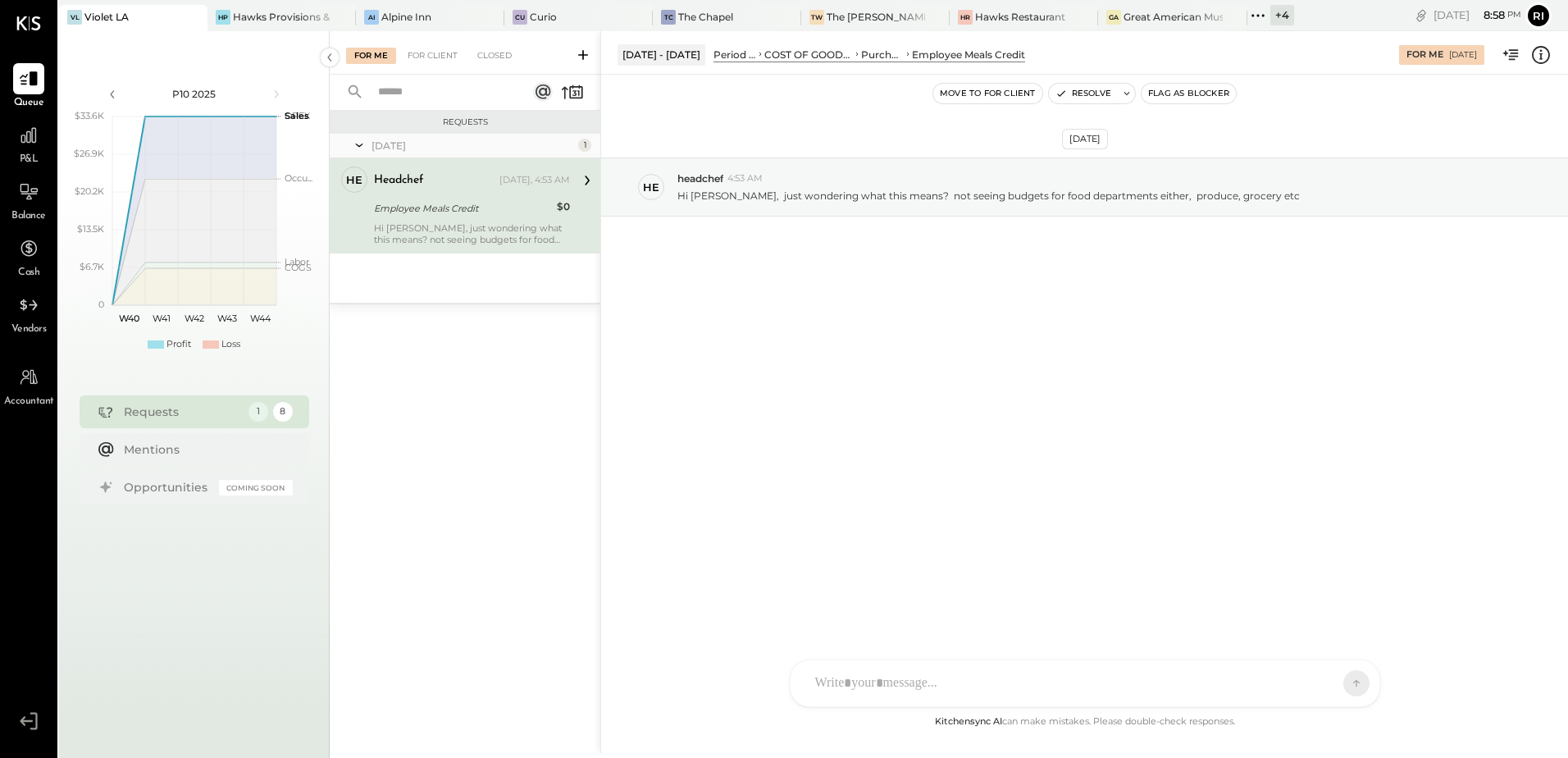
click at [516, 208] on div "Employee Meals Credit" at bounding box center [463, 209] width 178 height 17
